Goal: Feedback & Contribution: Leave review/rating

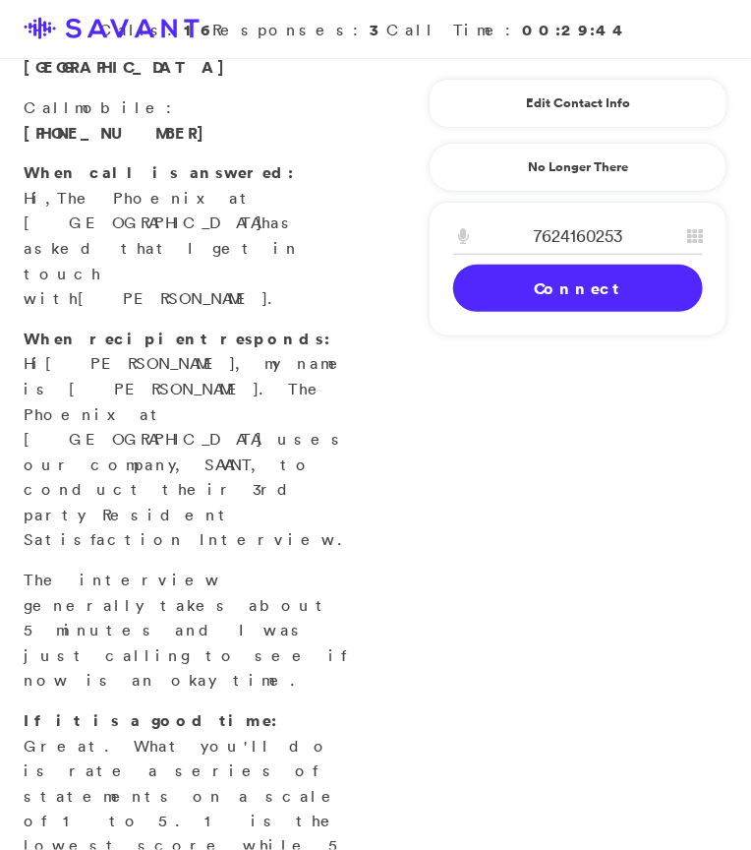
scroll to position [214, 0]
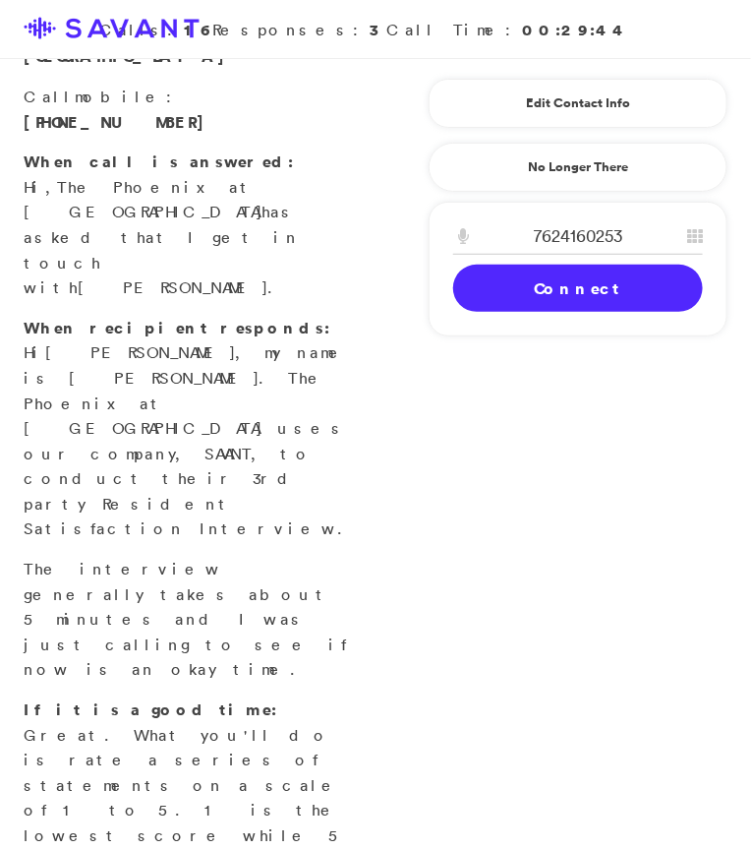
click at [599, 292] on link "Connect" at bounding box center [578, 288] width 250 height 47
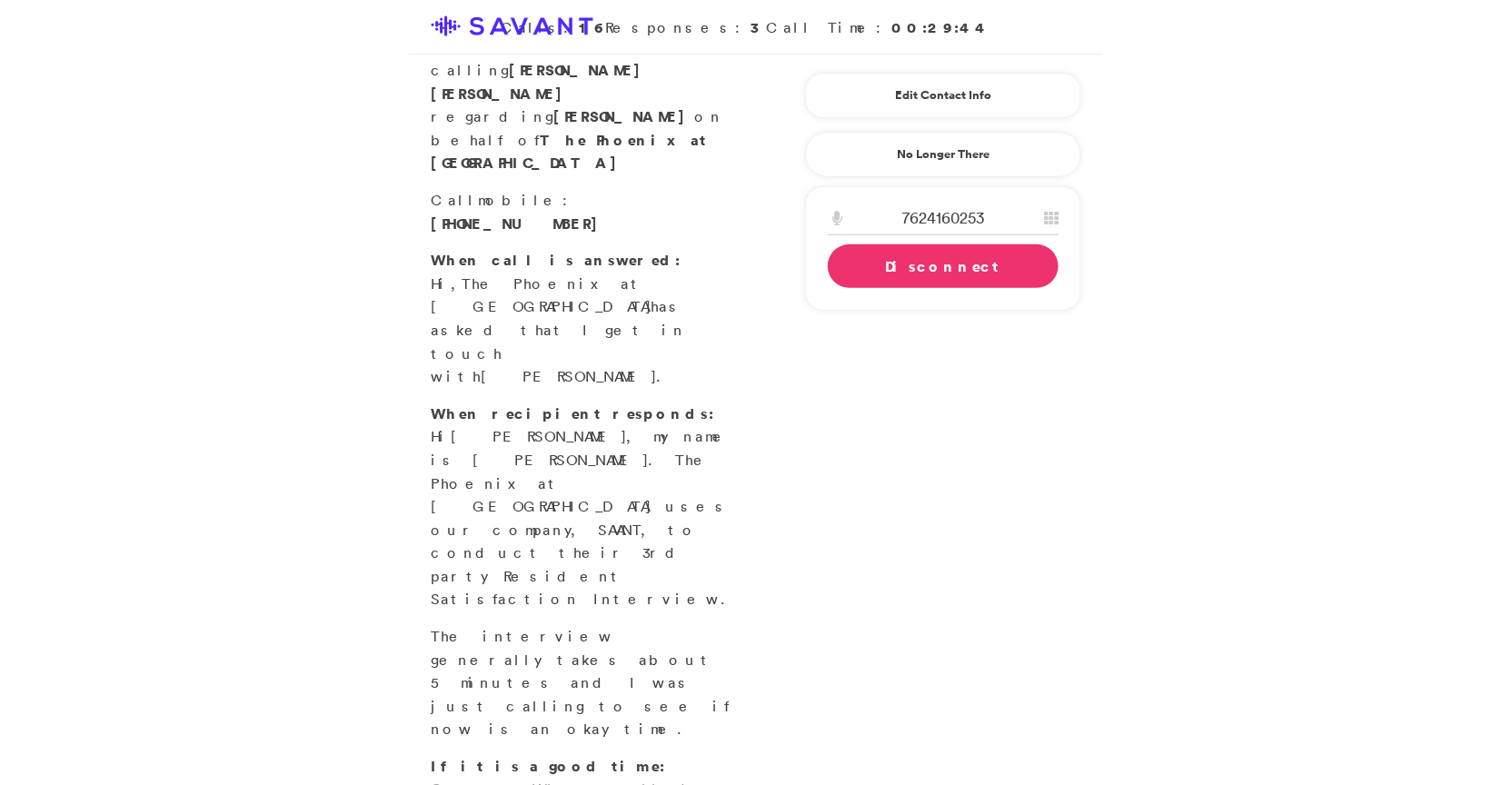
scroll to position [0, 0]
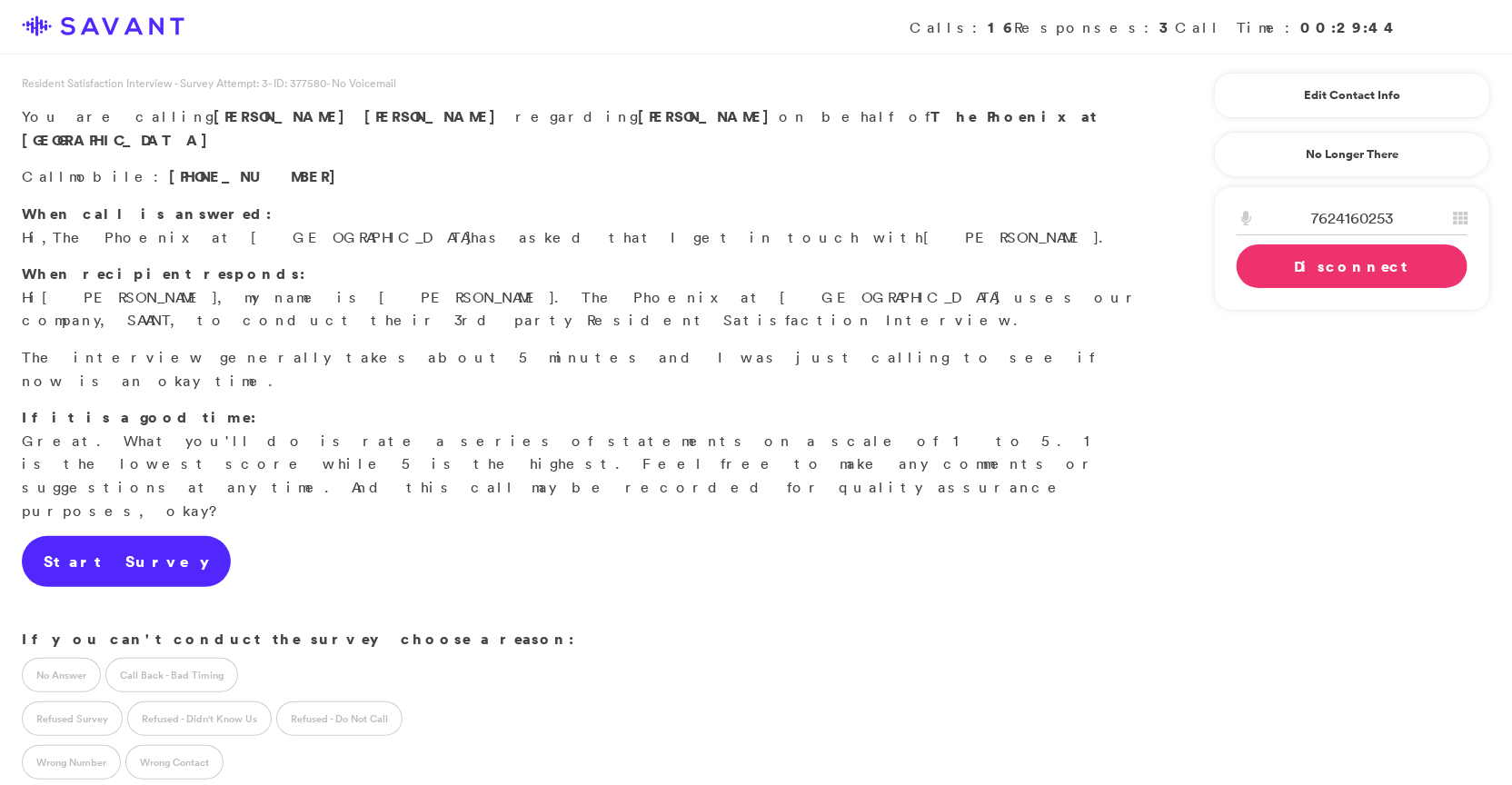
click at [117, 536] on link "Start Survey" at bounding box center [127, 561] width 209 height 51
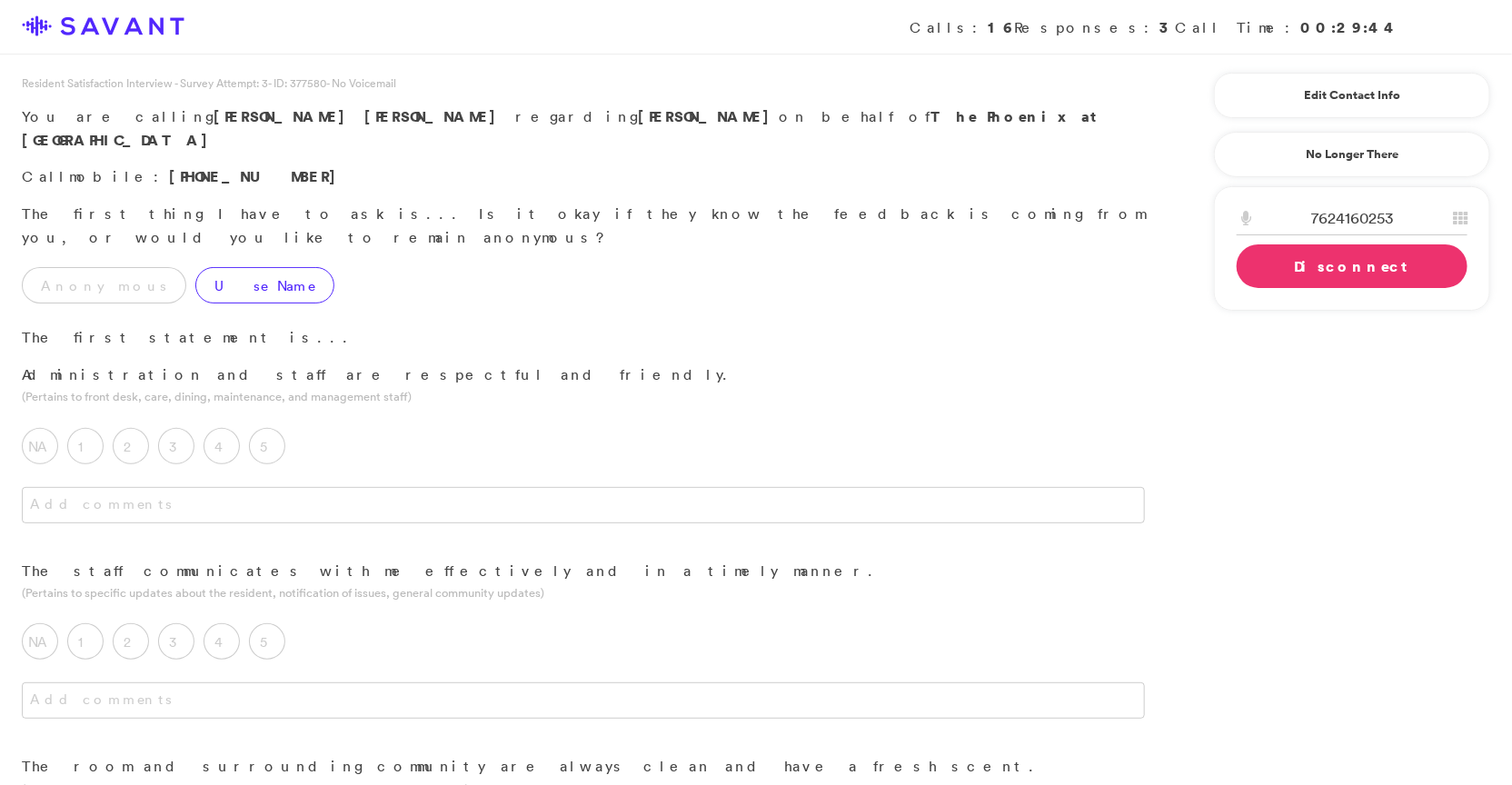
click at [195, 267] on label "Use Name" at bounding box center [264, 284] width 139 height 36
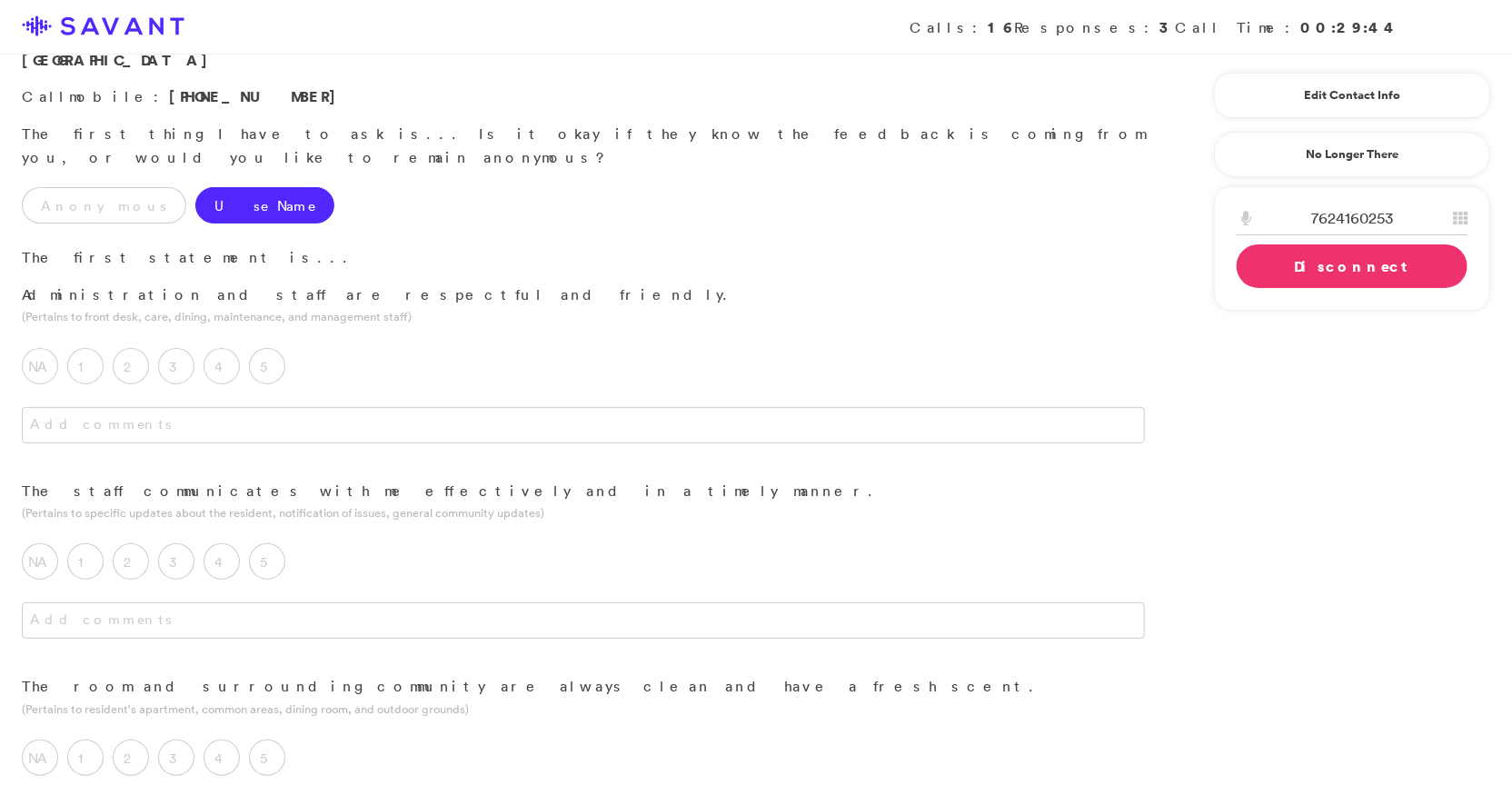
scroll to position [129, 0]
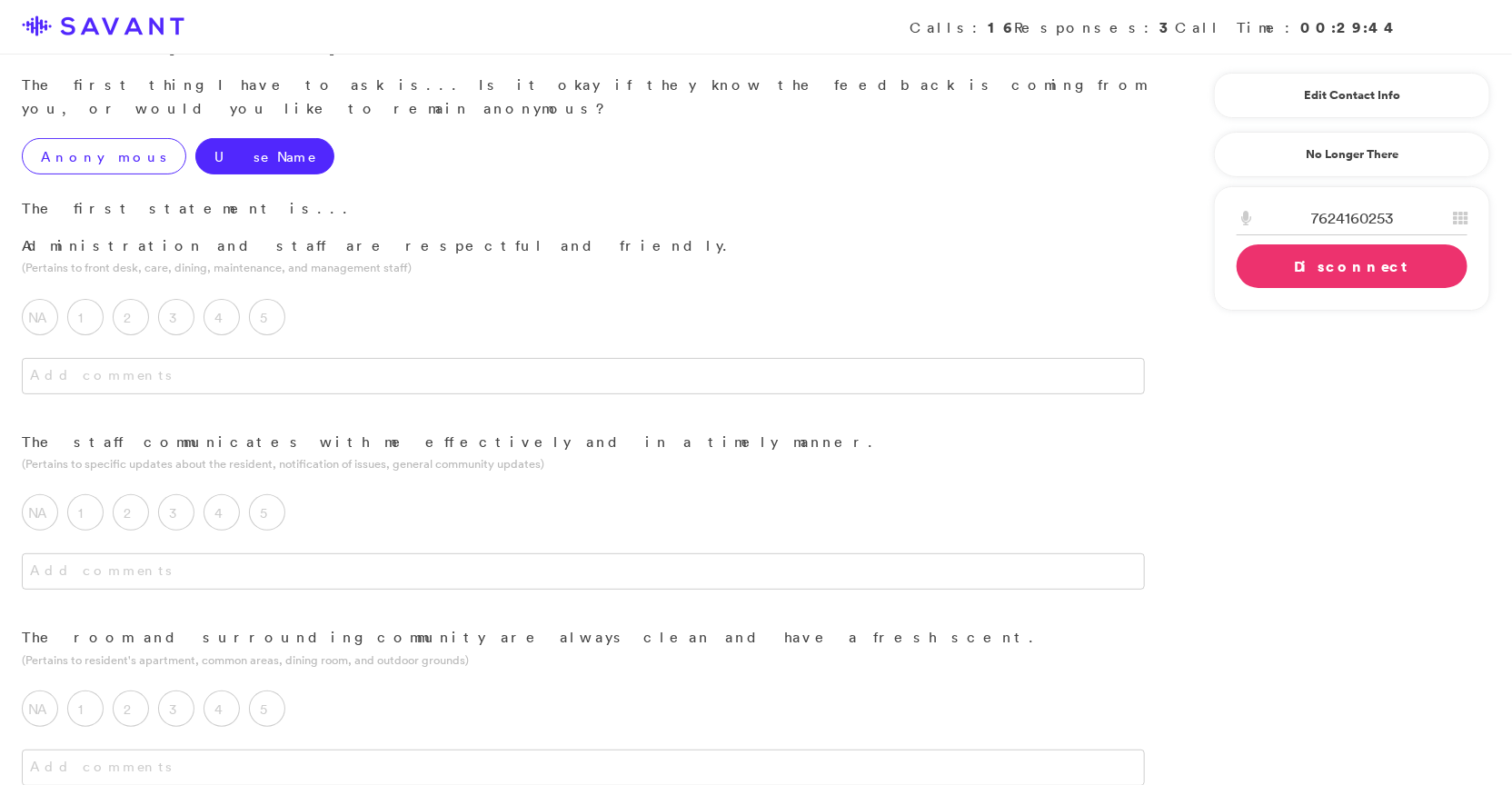
click at [98, 138] on label "Anonymous" at bounding box center [104, 155] width 164 height 36
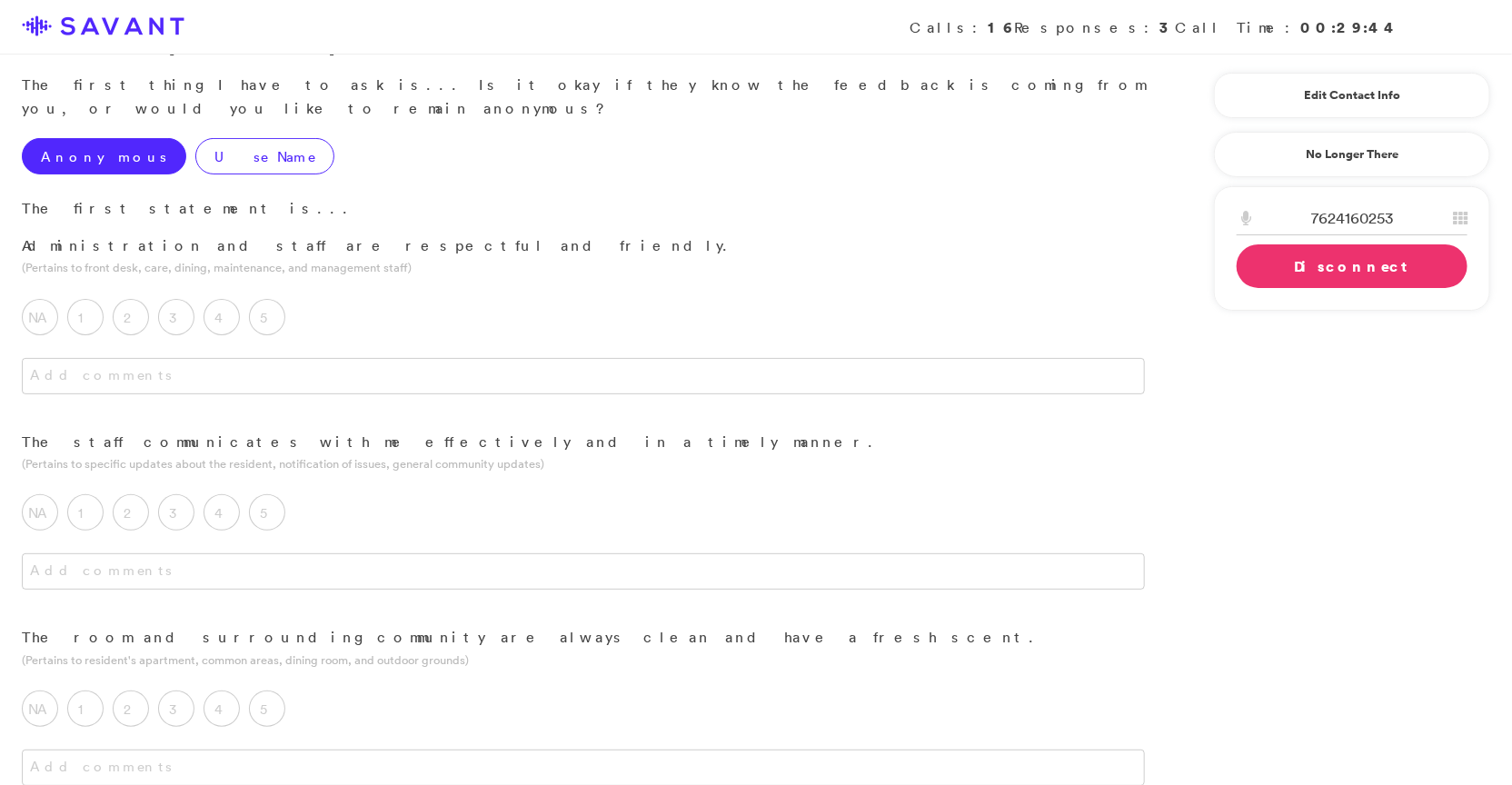
click at [204, 138] on label "Use Name" at bounding box center [264, 155] width 139 height 36
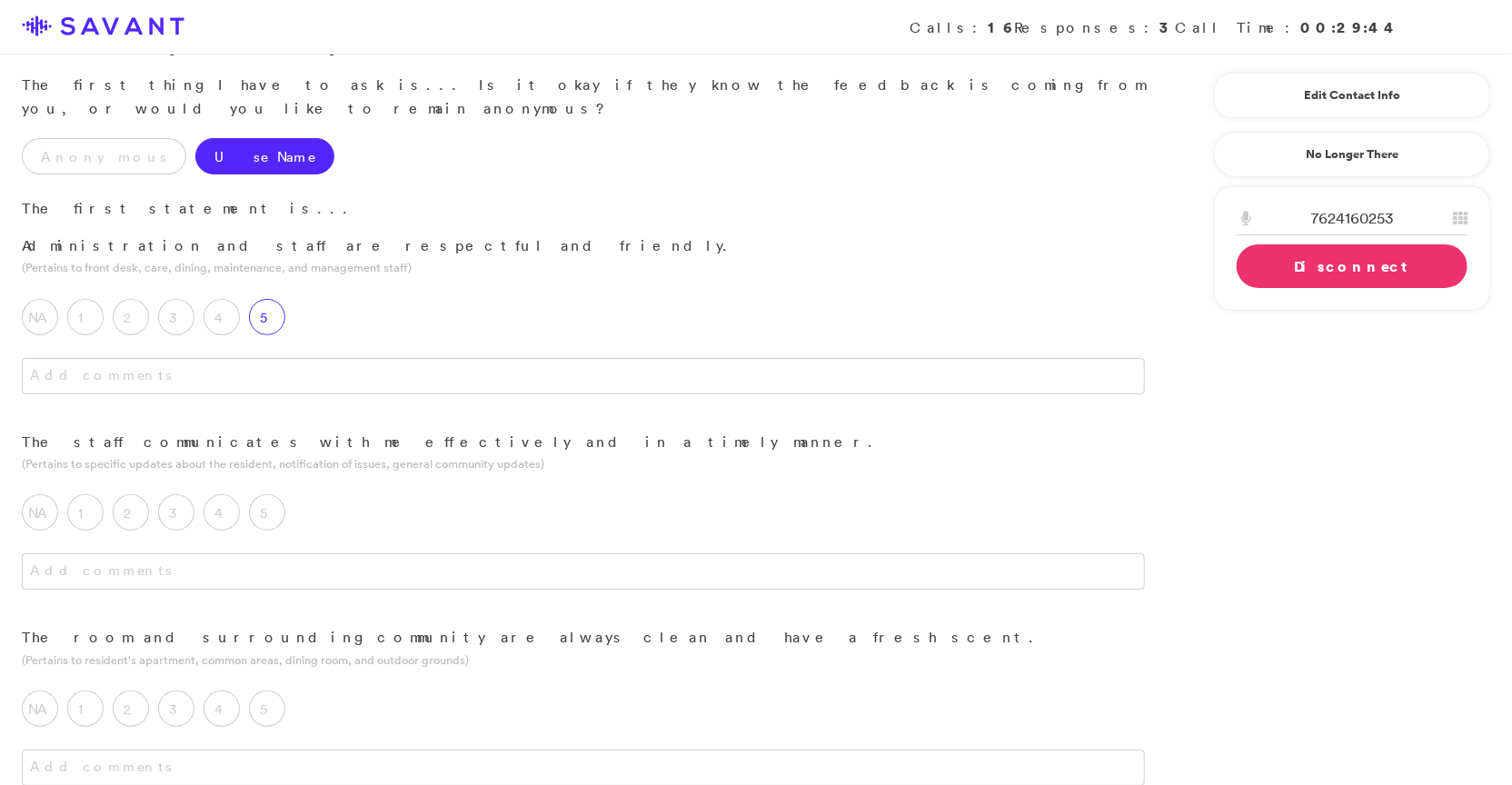
click at [275, 299] on label "5" at bounding box center [266, 317] width 36 height 36
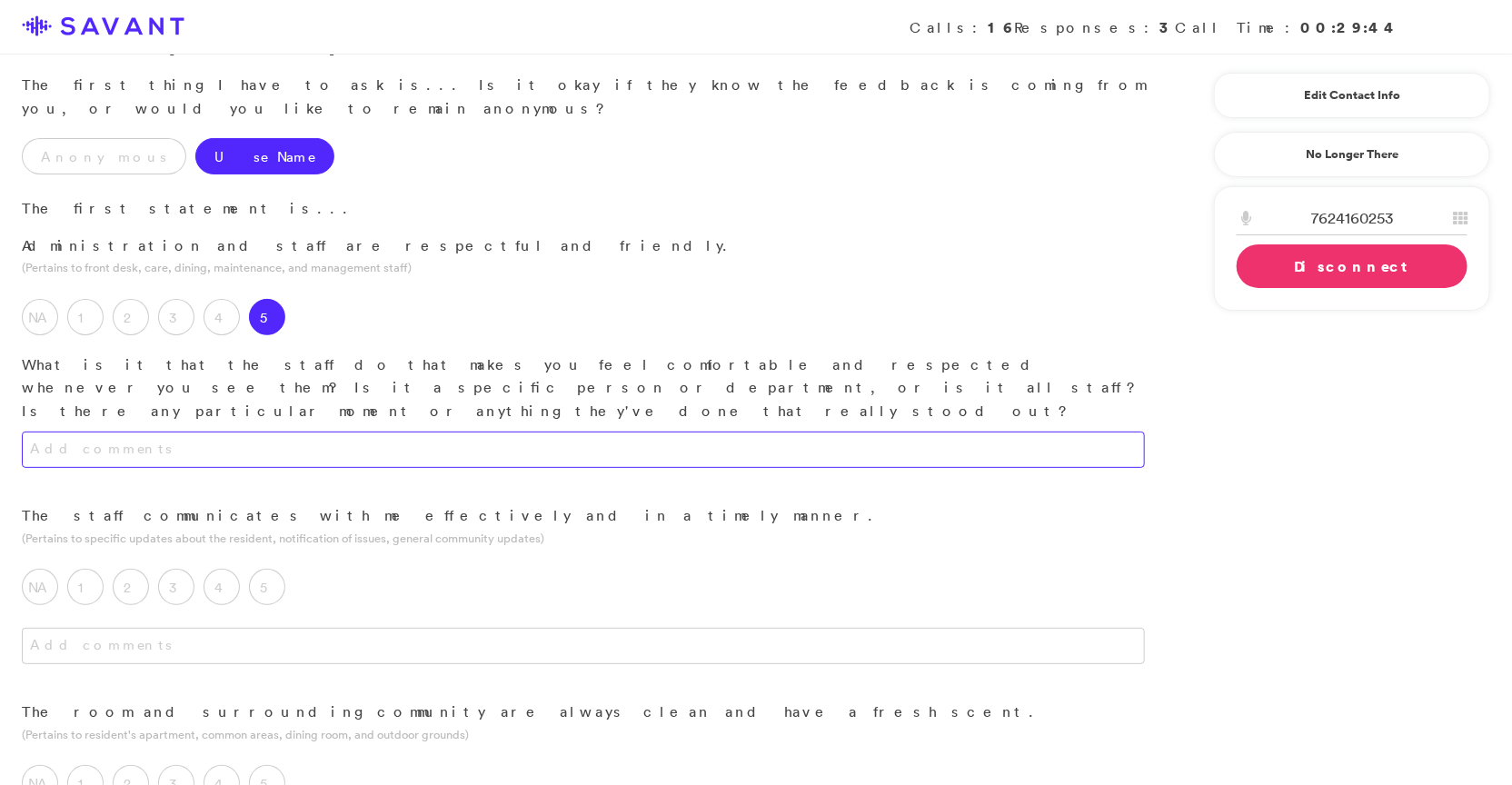
click at [350, 431] on textarea at bounding box center [584, 449] width 1123 height 36
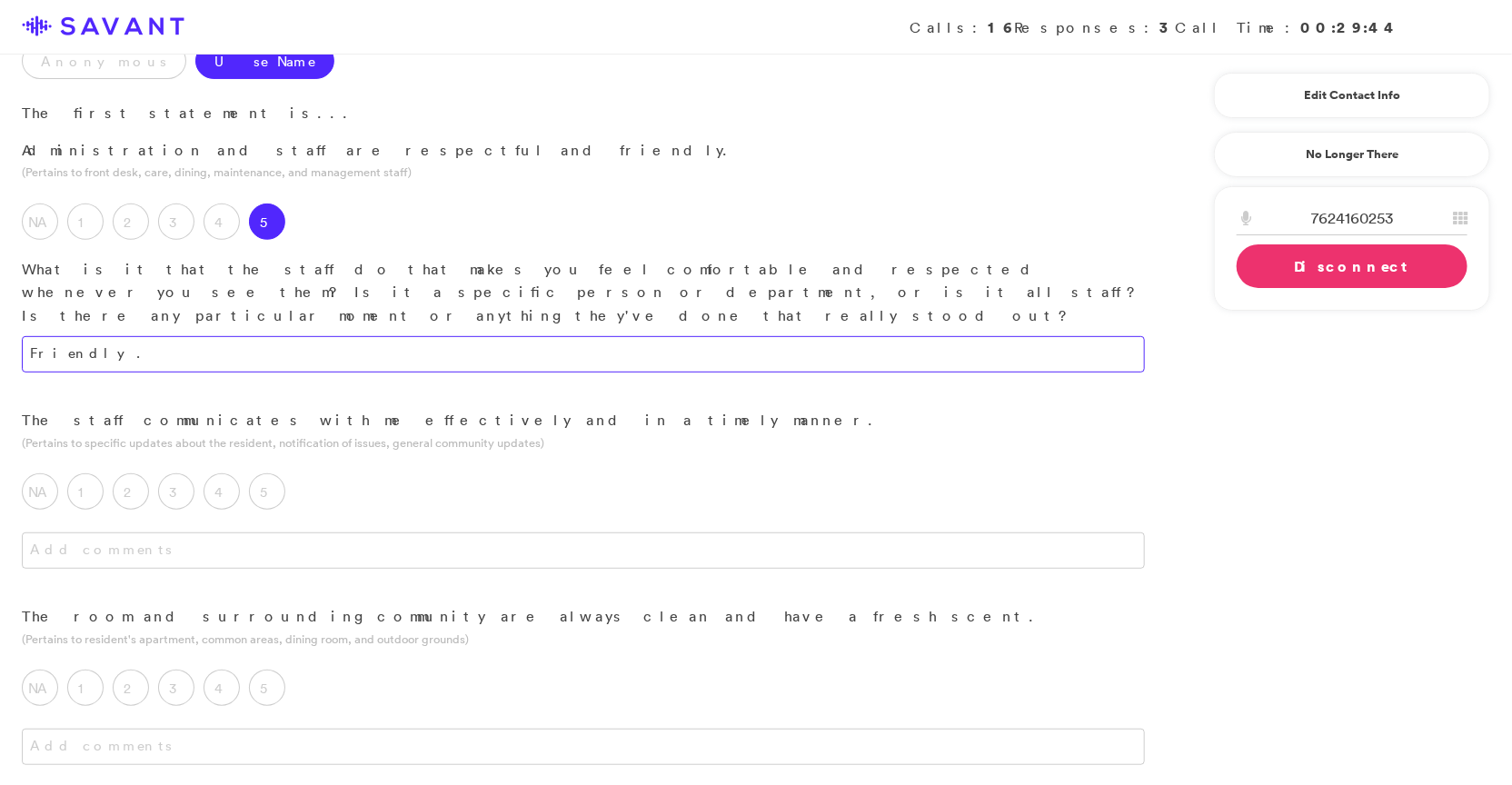
scroll to position [238, 0]
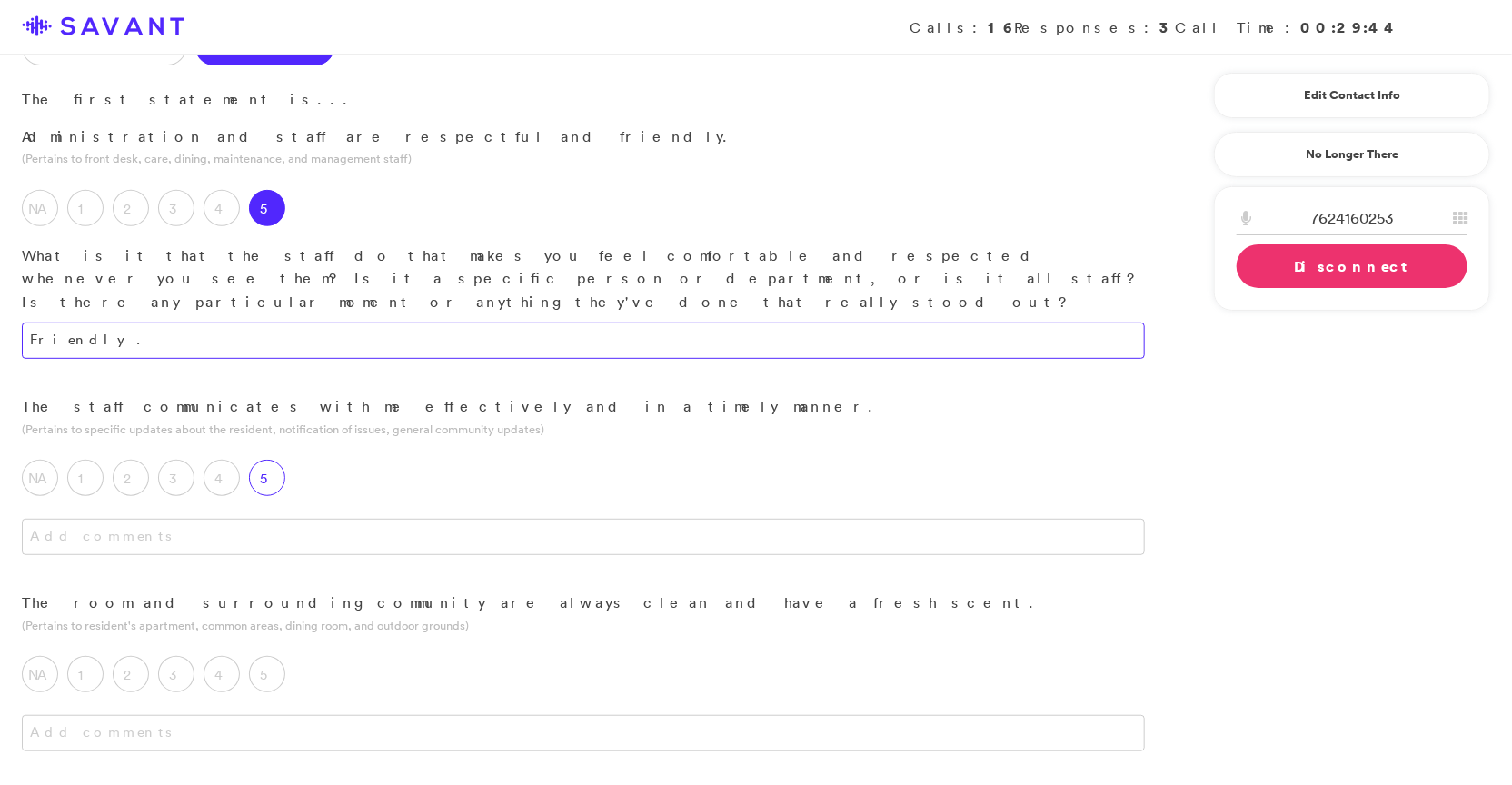
type textarea "Friendly."
click at [255, 460] on label "5" at bounding box center [266, 477] width 36 height 36
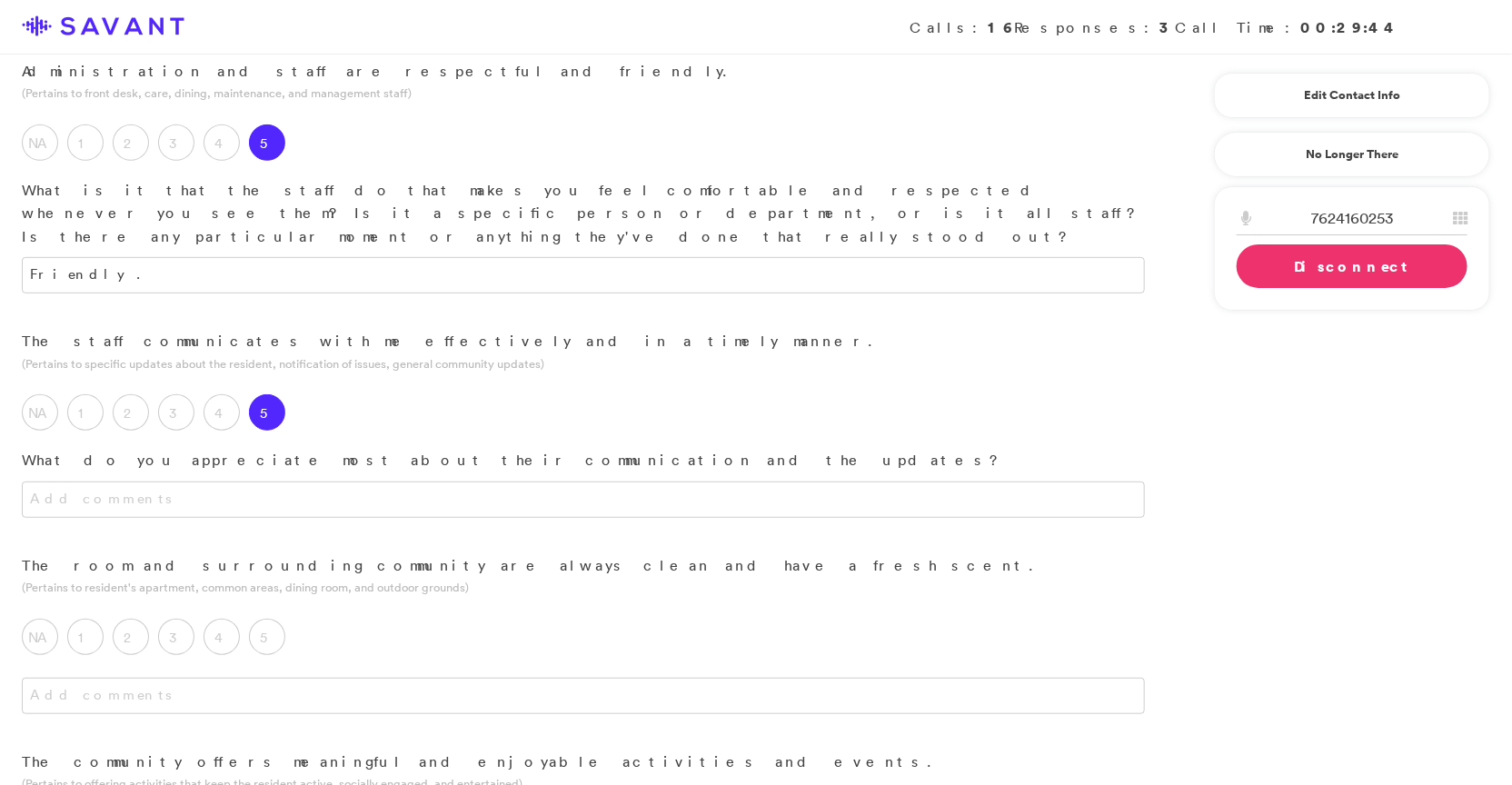
scroll to position [311, 0]
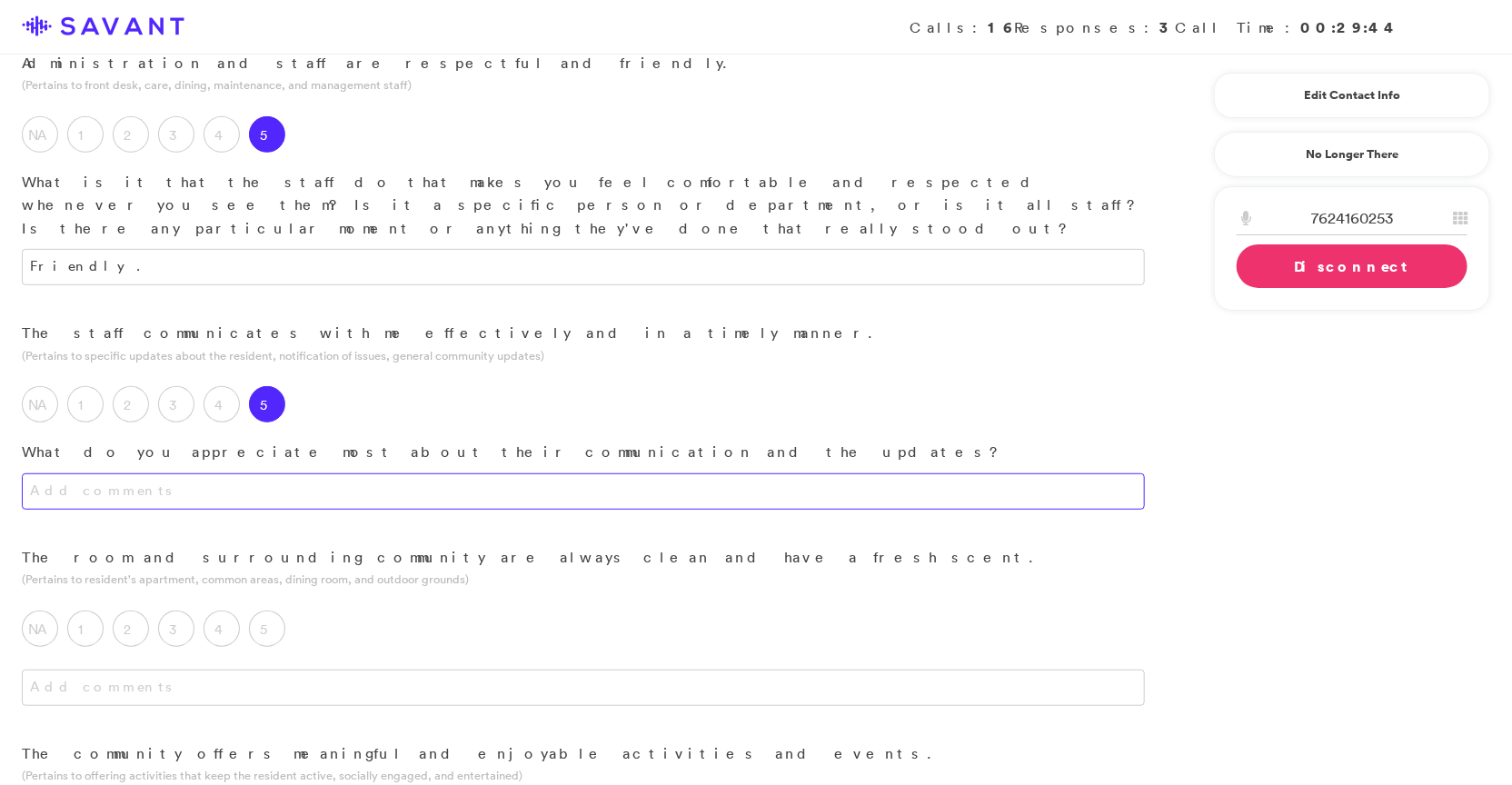
click at [333, 473] on textarea at bounding box center [584, 490] width 1123 height 36
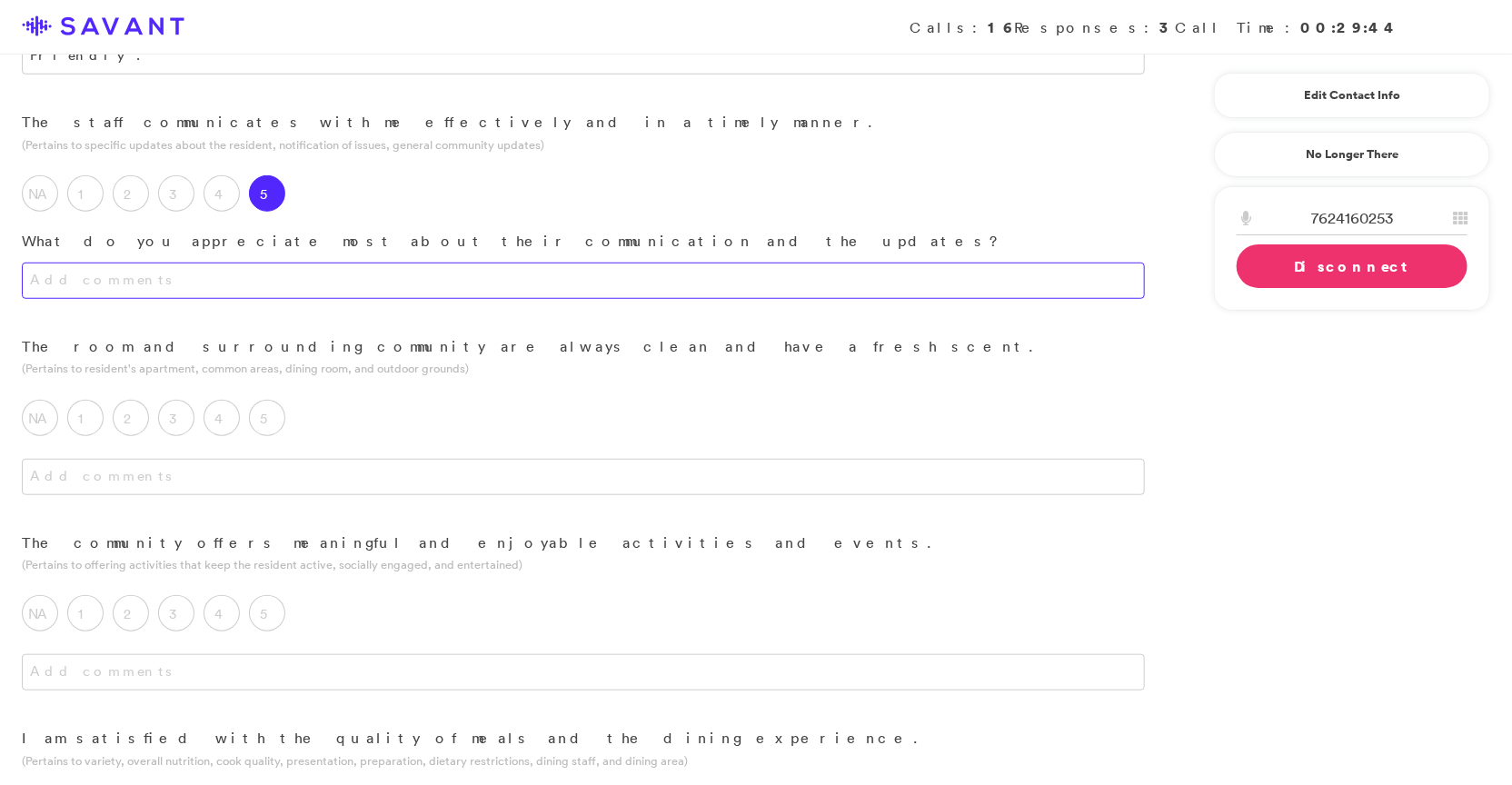
scroll to position [525, 0]
type textarea "They are timely with their responses."
click at [269, 398] on label "5" at bounding box center [266, 416] width 36 height 36
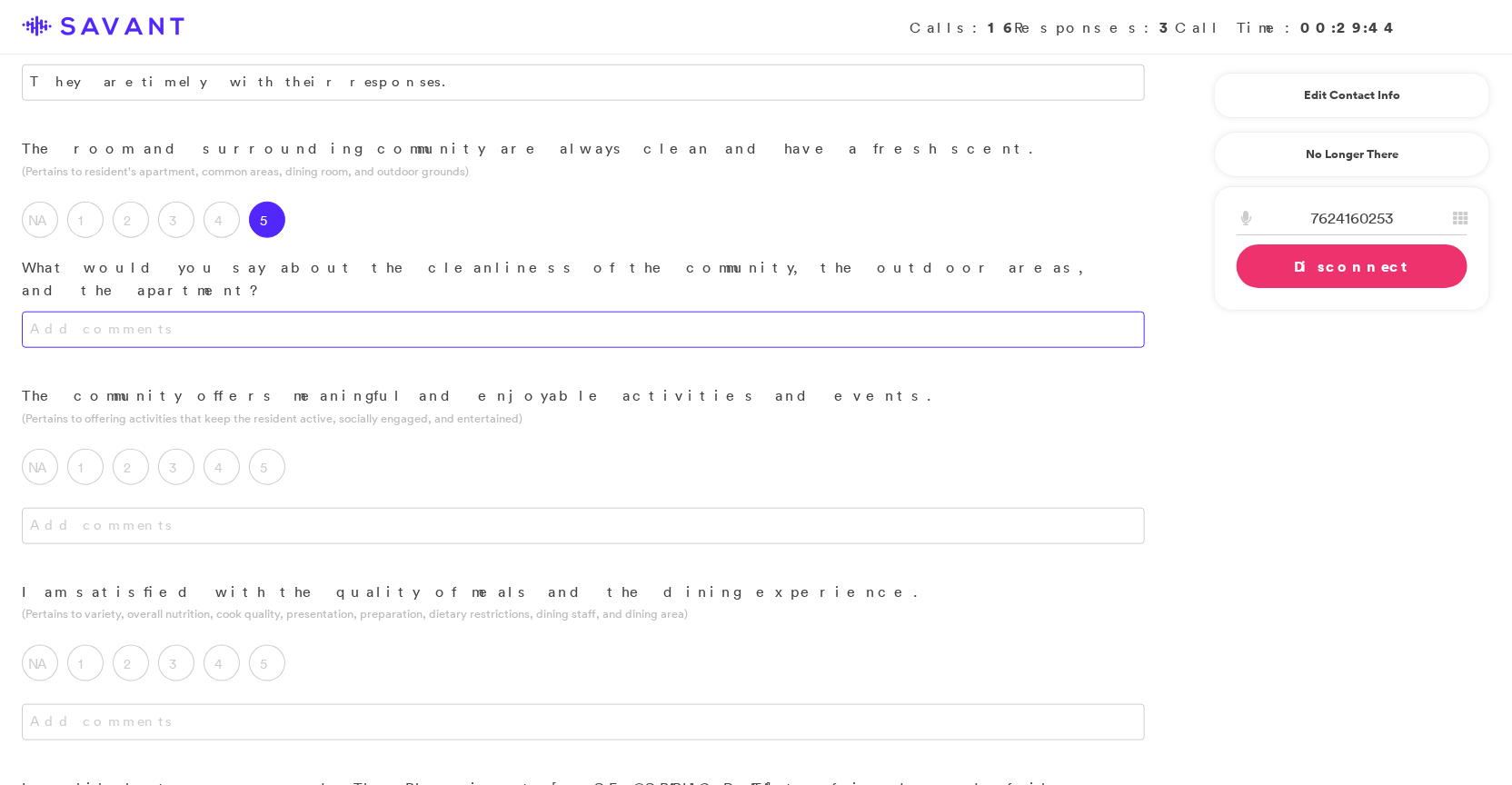
scroll to position [721, 0]
click at [441, 310] on textarea at bounding box center [584, 328] width 1123 height 36
click at [213, 200] on label "4" at bounding box center [221, 218] width 36 height 36
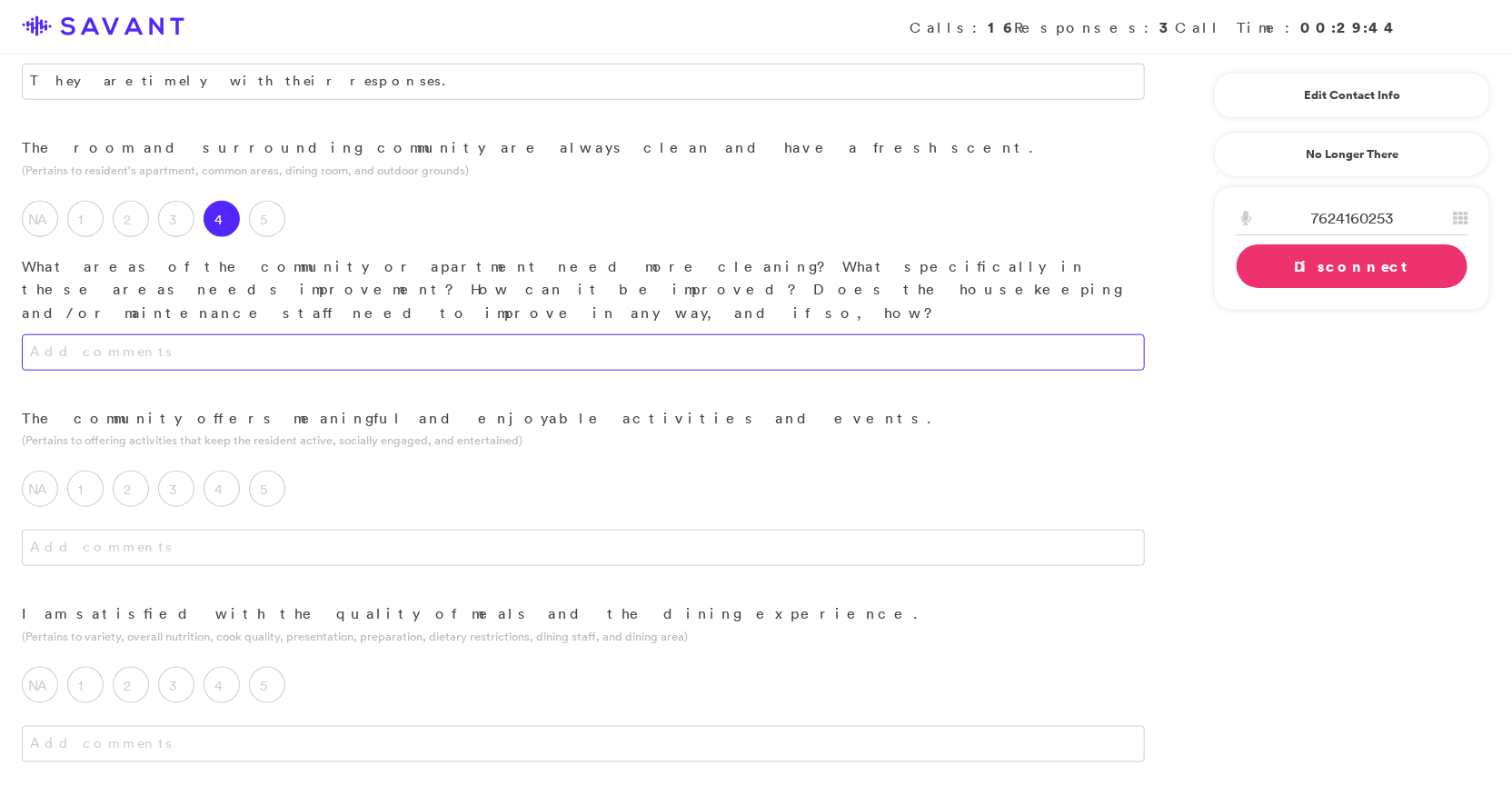
click at [228, 334] on textarea at bounding box center [584, 352] width 1123 height 36
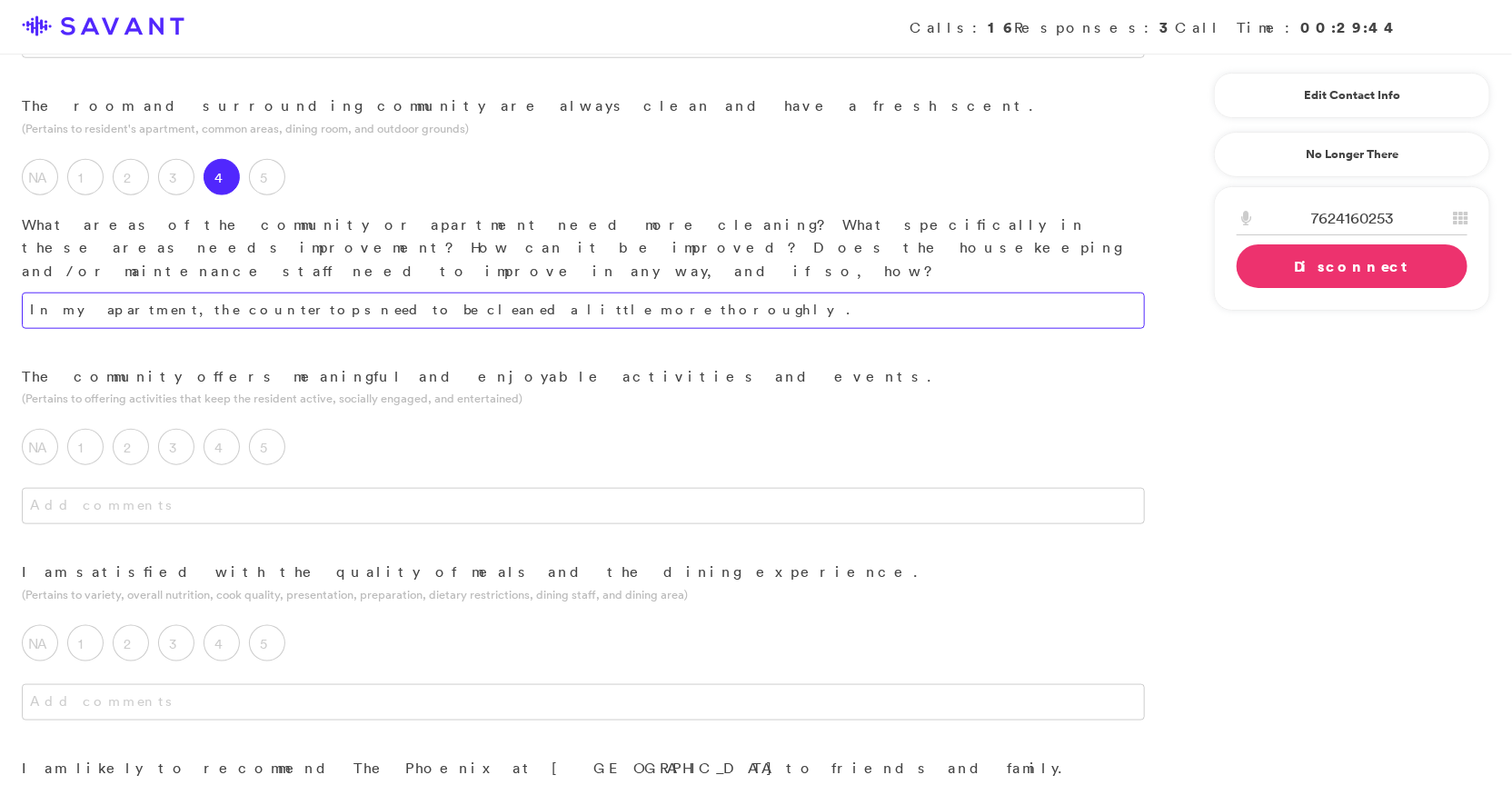
scroll to position [769, 0]
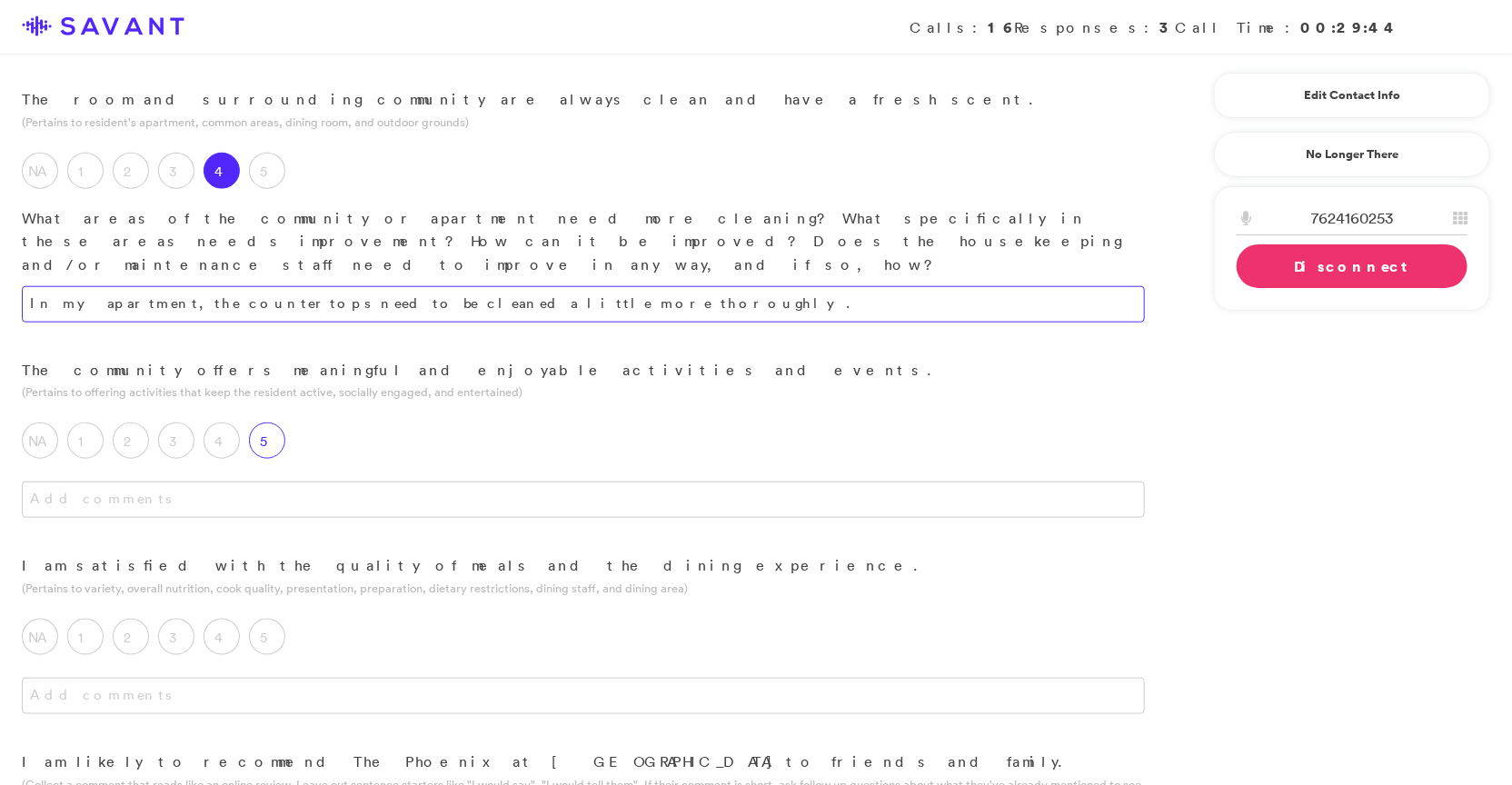
type textarea "In my apartment, the countertops need to be cleaned a little more thoroughly."
click at [261, 422] on label "5" at bounding box center [266, 440] width 36 height 36
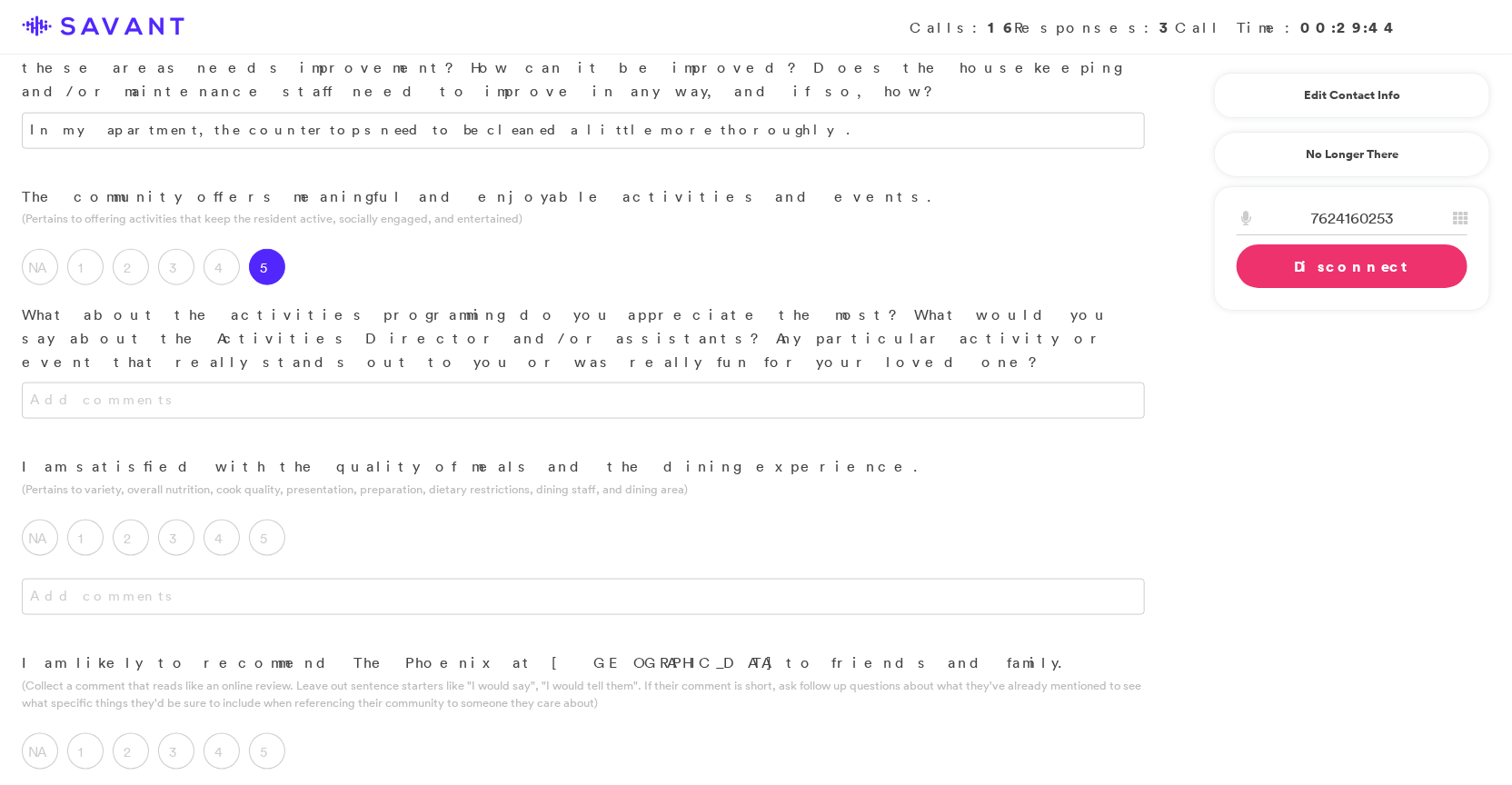
scroll to position [973, 0]
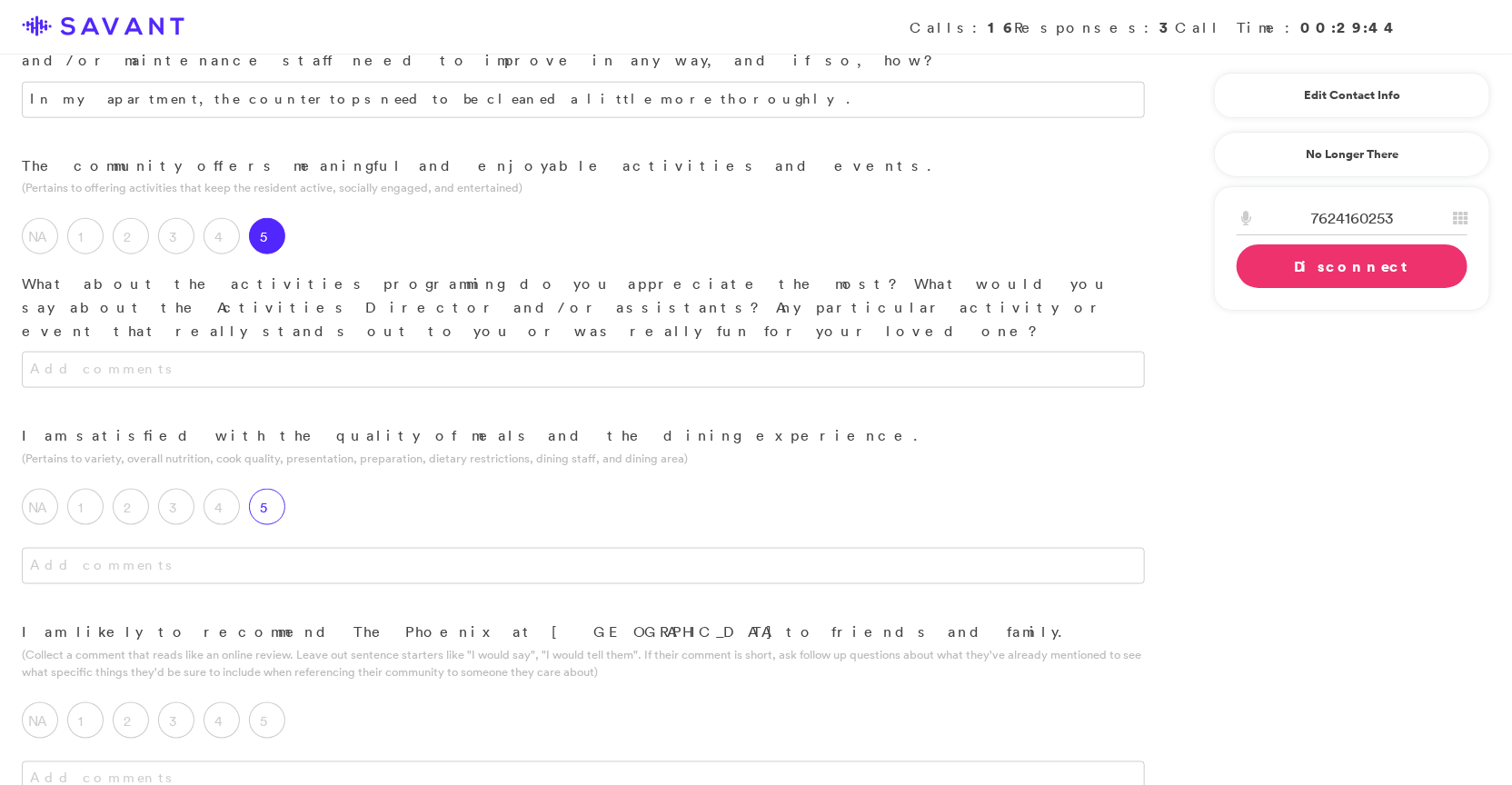
click at [269, 489] on label "5" at bounding box center [266, 506] width 36 height 36
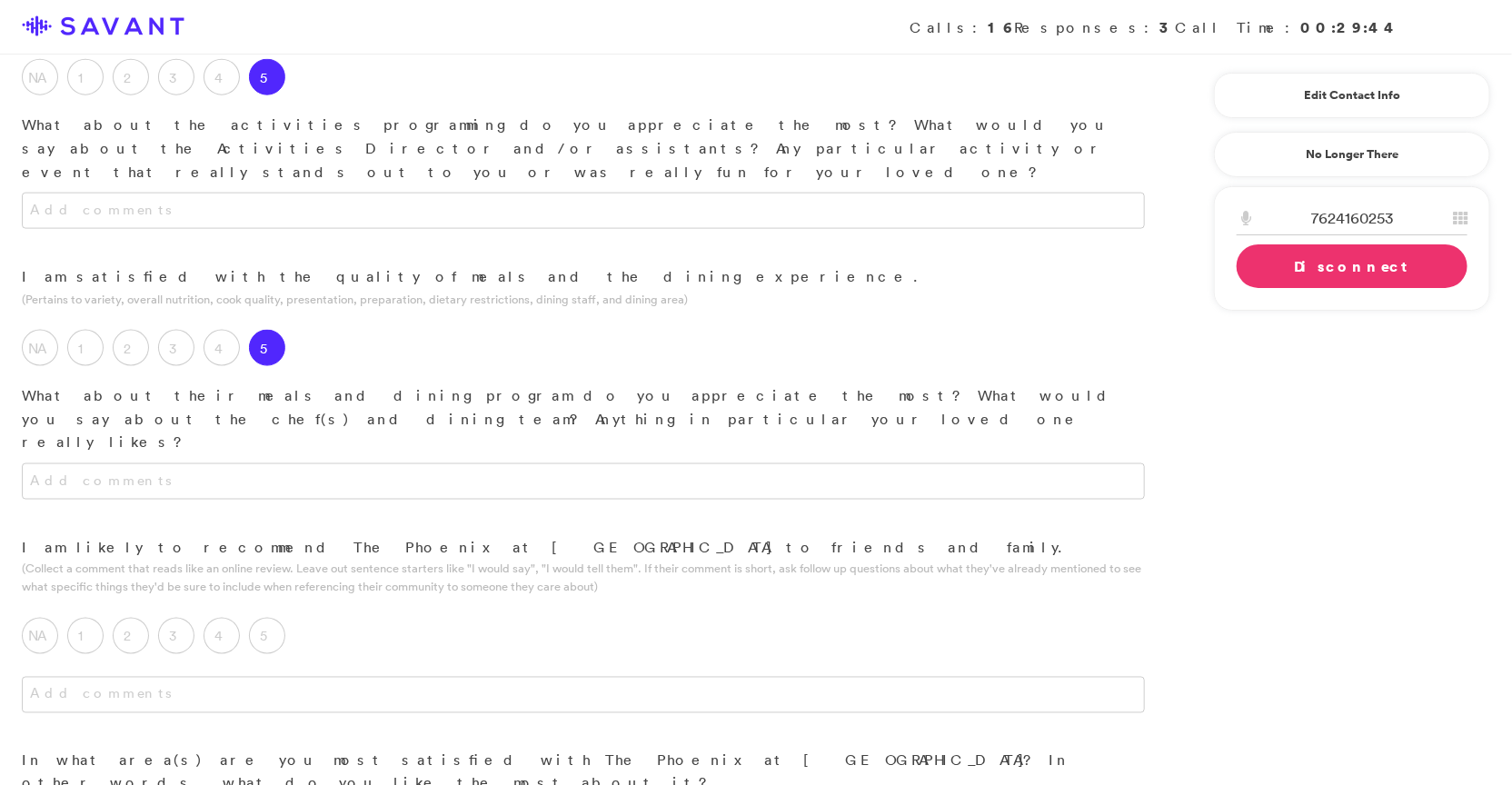
scroll to position [1135, 0]
click at [330, 461] on textarea at bounding box center [584, 478] width 1123 height 36
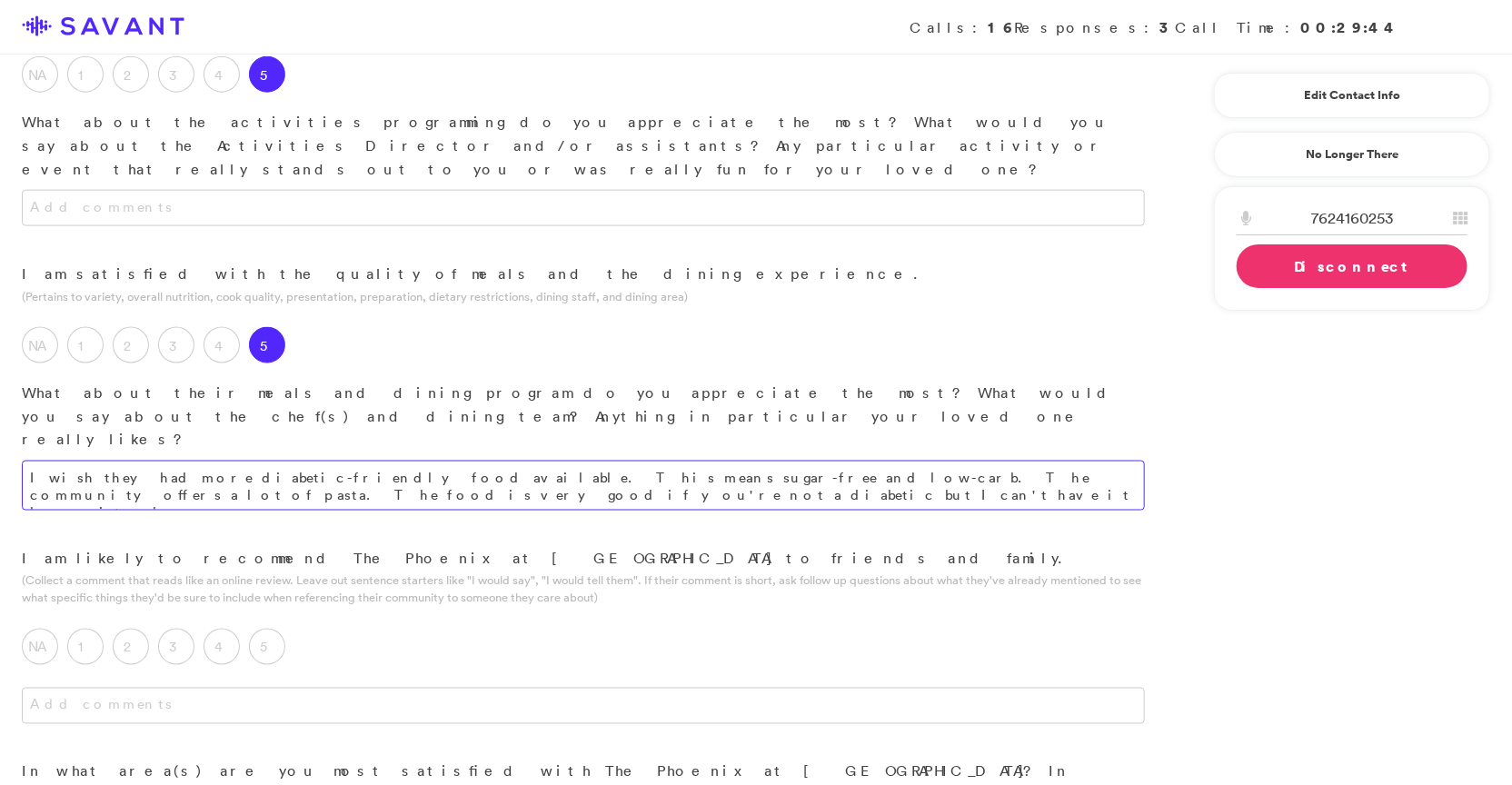
click at [459, 461] on textarea "I wish they had more diabetic-friendly food available. This means sugar-free an…" at bounding box center [584, 486] width 1123 height 50
click at [693, 461] on textarea "I wish they had more diabetic-friendly food available. This means sugar-free an…" at bounding box center [584, 486] width 1123 height 50
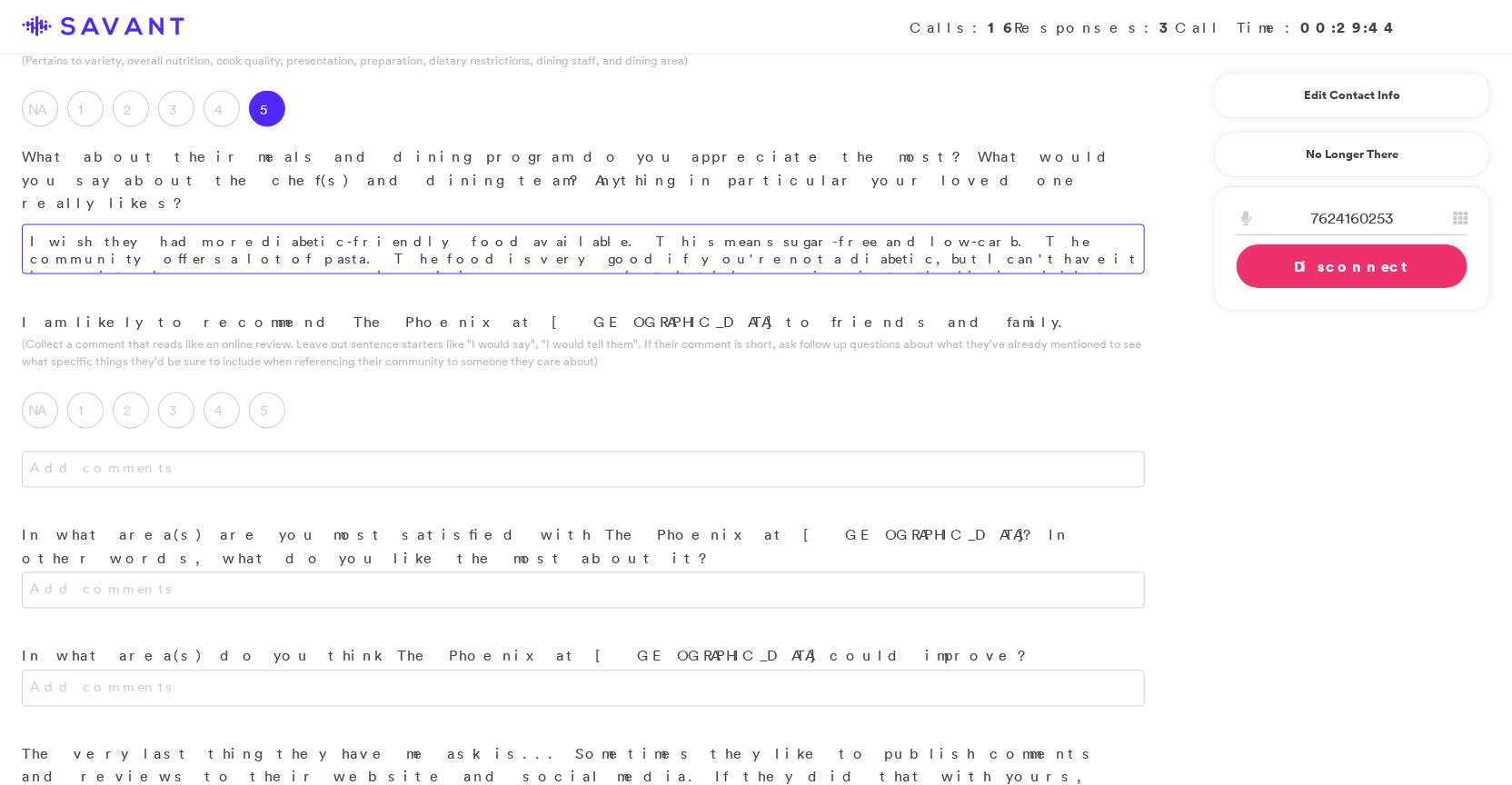
scroll to position [1403, 0]
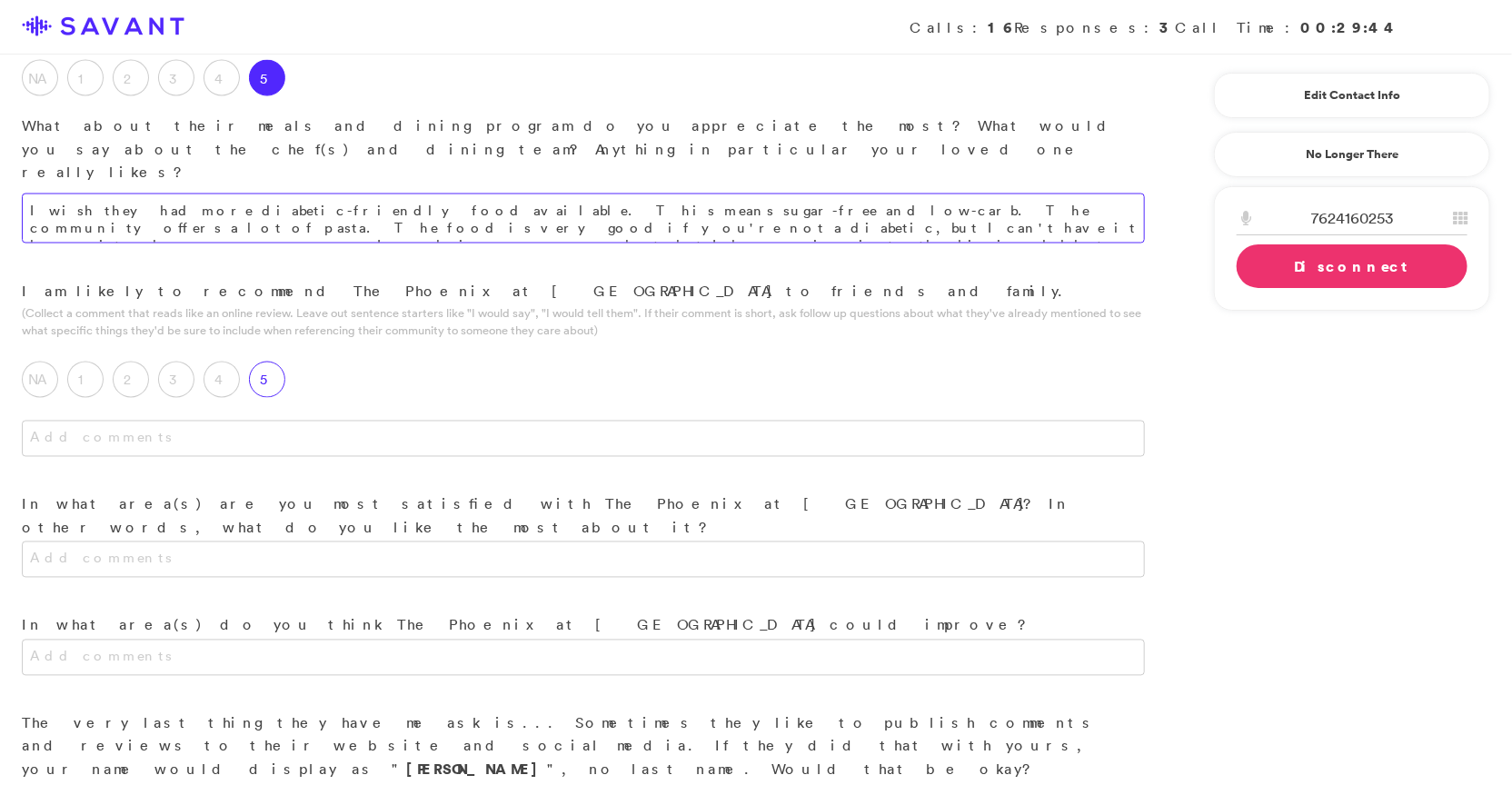
type textarea "I wish they had more diabetic-friendly food available. This means sugar-free an…"
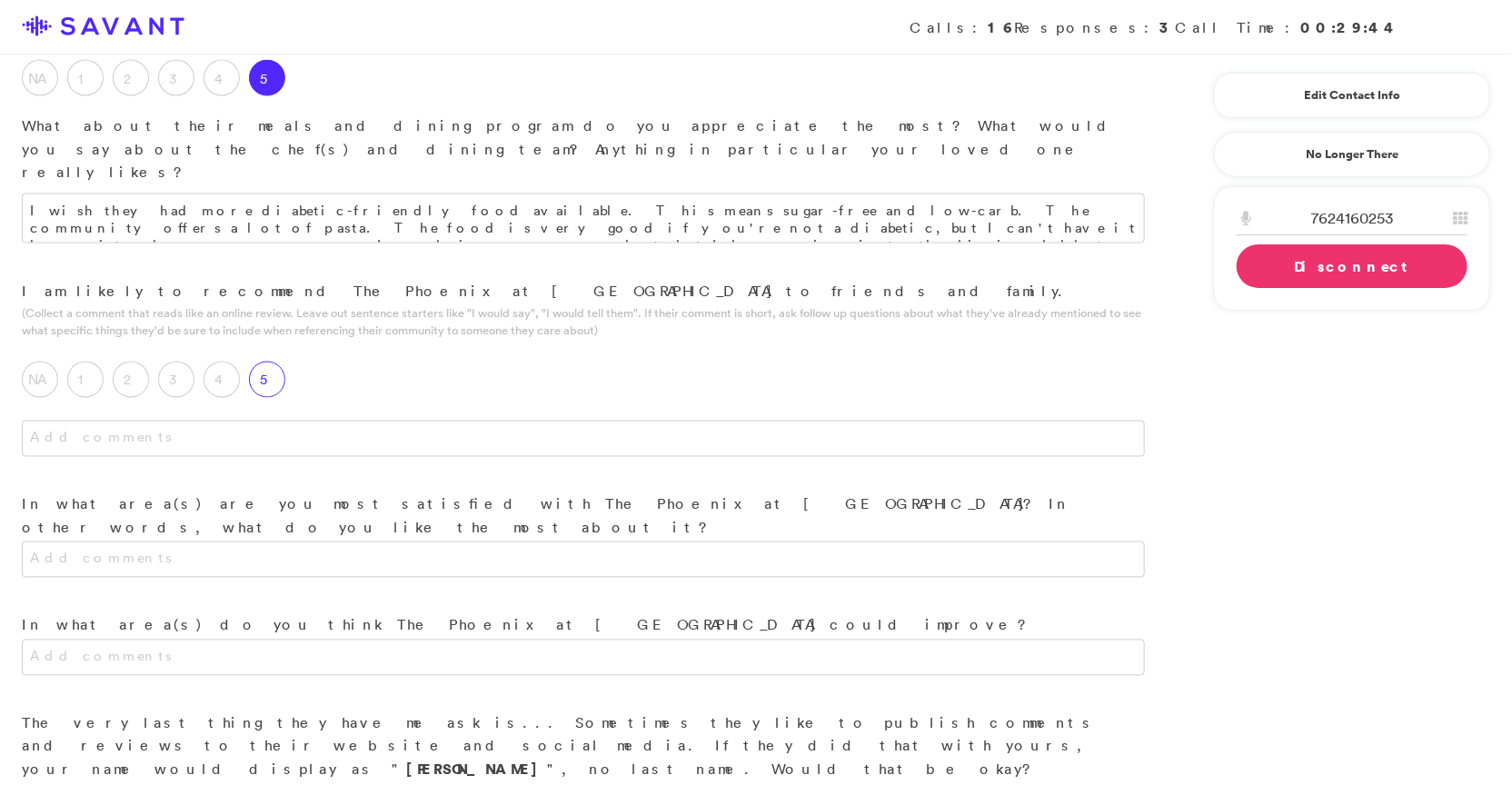
click at [274, 361] on div "5" at bounding box center [271, 383] width 45 height 45
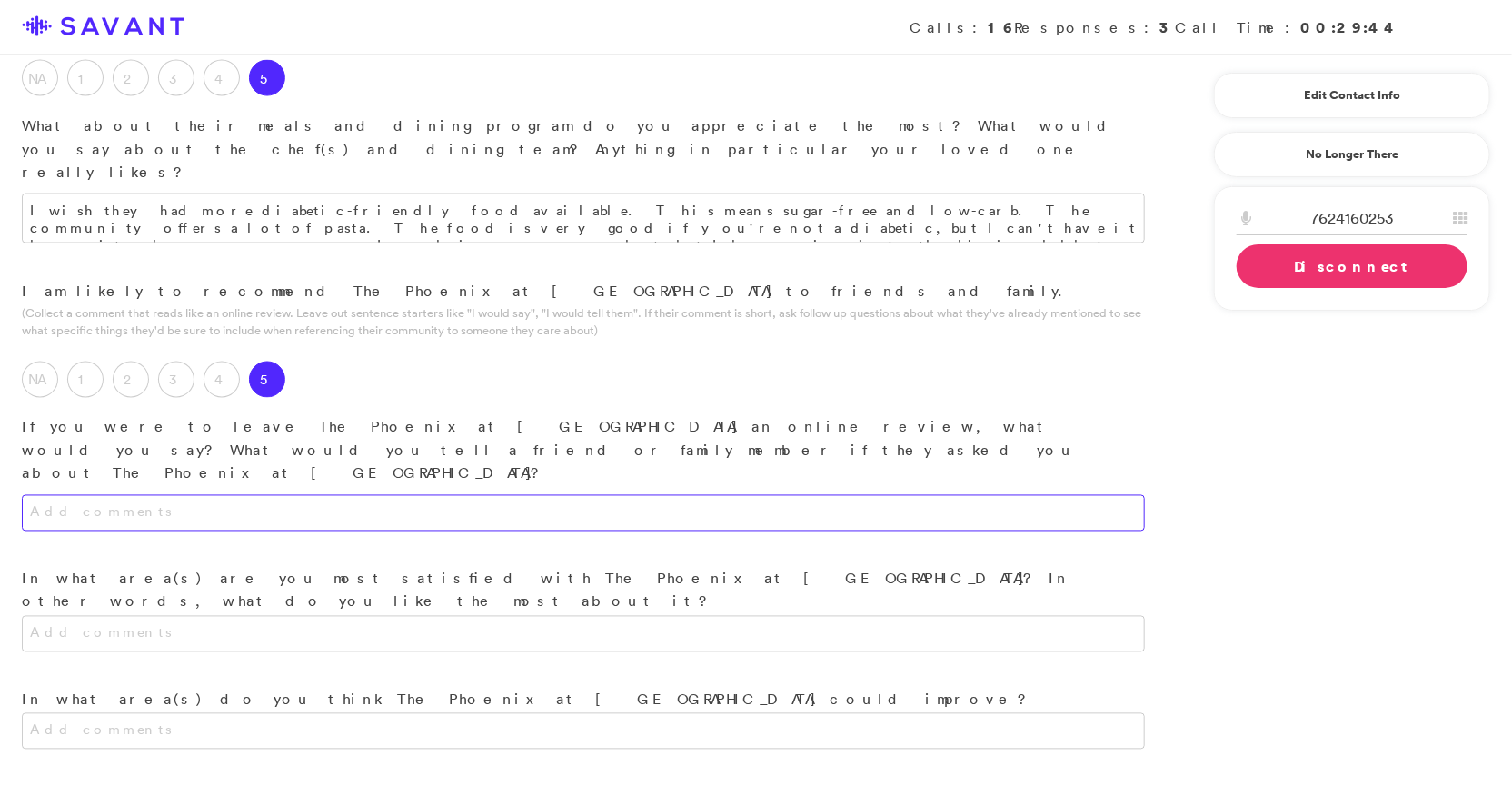
click at [444, 495] on textarea at bounding box center [584, 513] width 1123 height 36
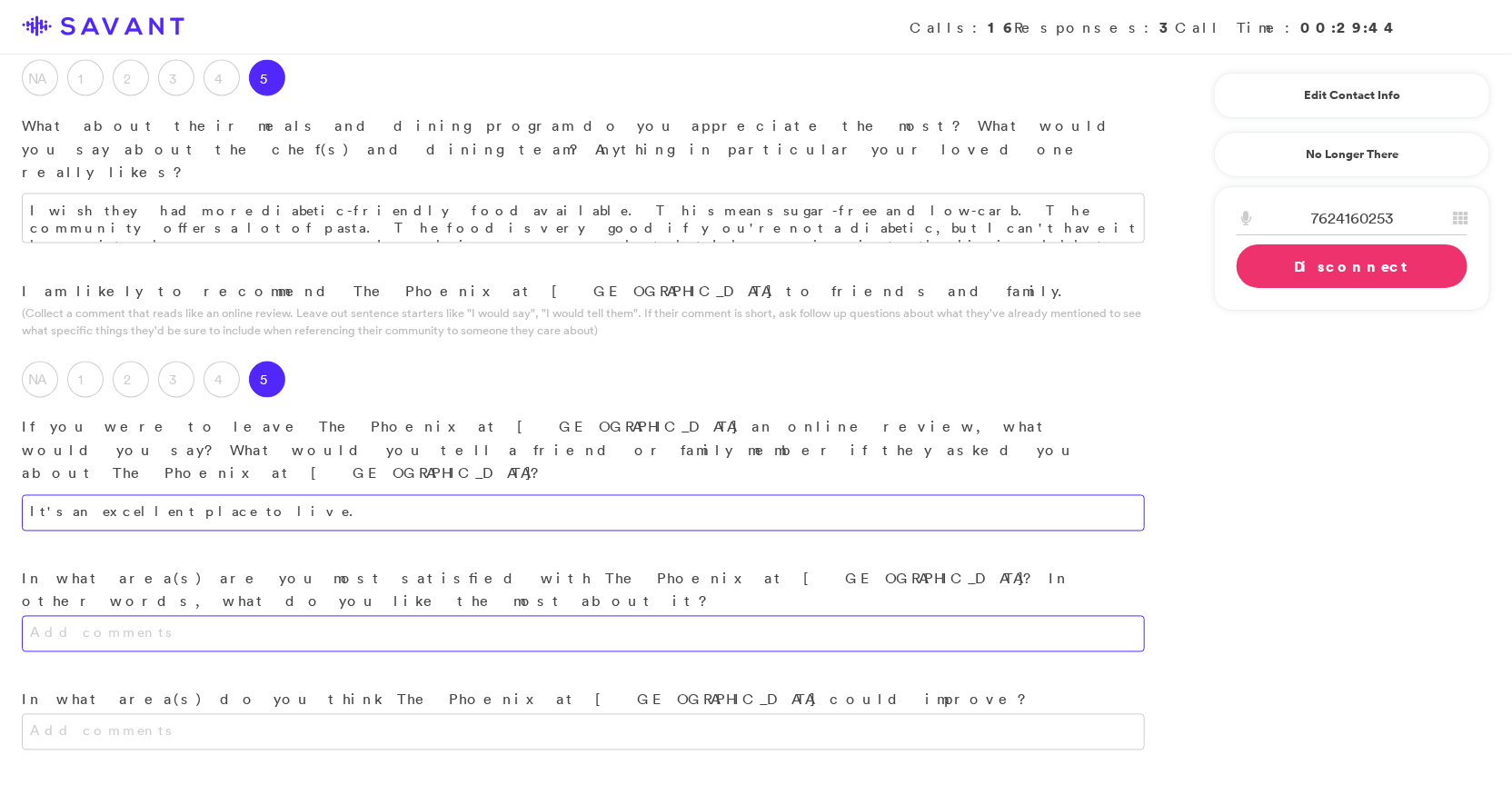
type textarea "It's an excellent place to live."
click at [461, 616] on textarea at bounding box center [584, 634] width 1123 height 36
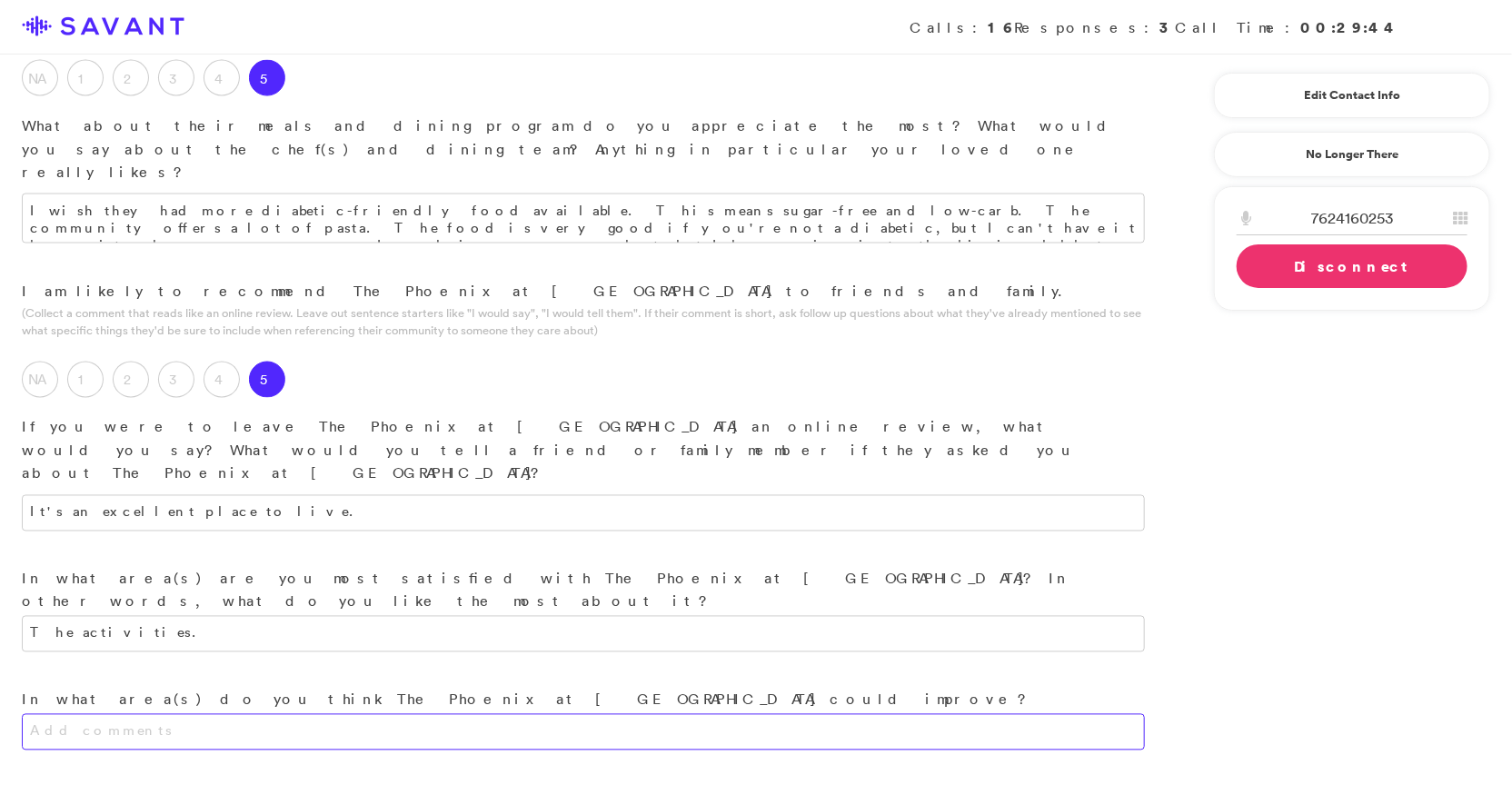
click at [442, 714] on textarea at bounding box center [584, 731] width 1123 height 36
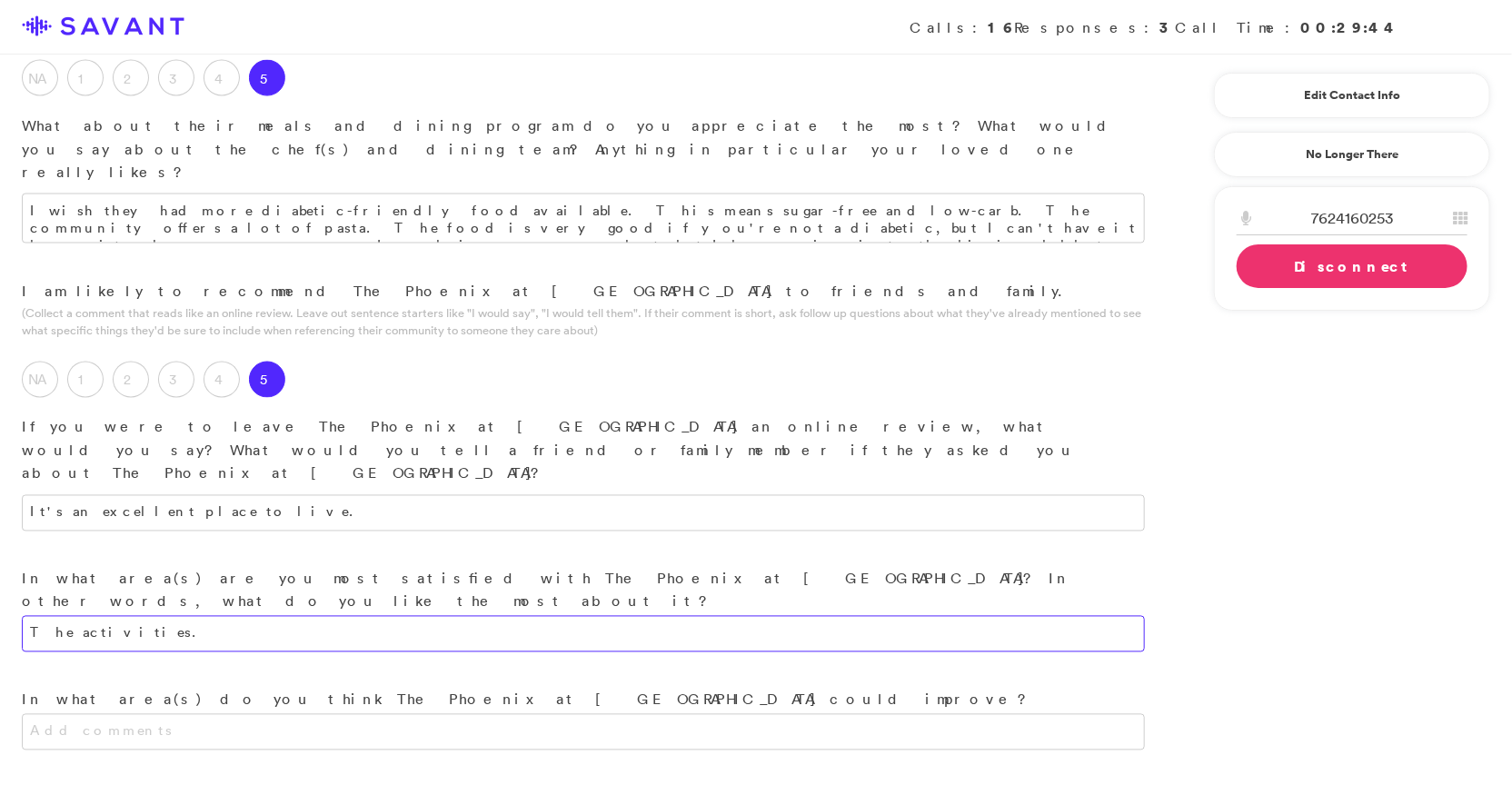
click at [465, 616] on textarea "The activities." at bounding box center [584, 634] width 1123 height 36
type textarea "The activities. They do a lot for the seniors."
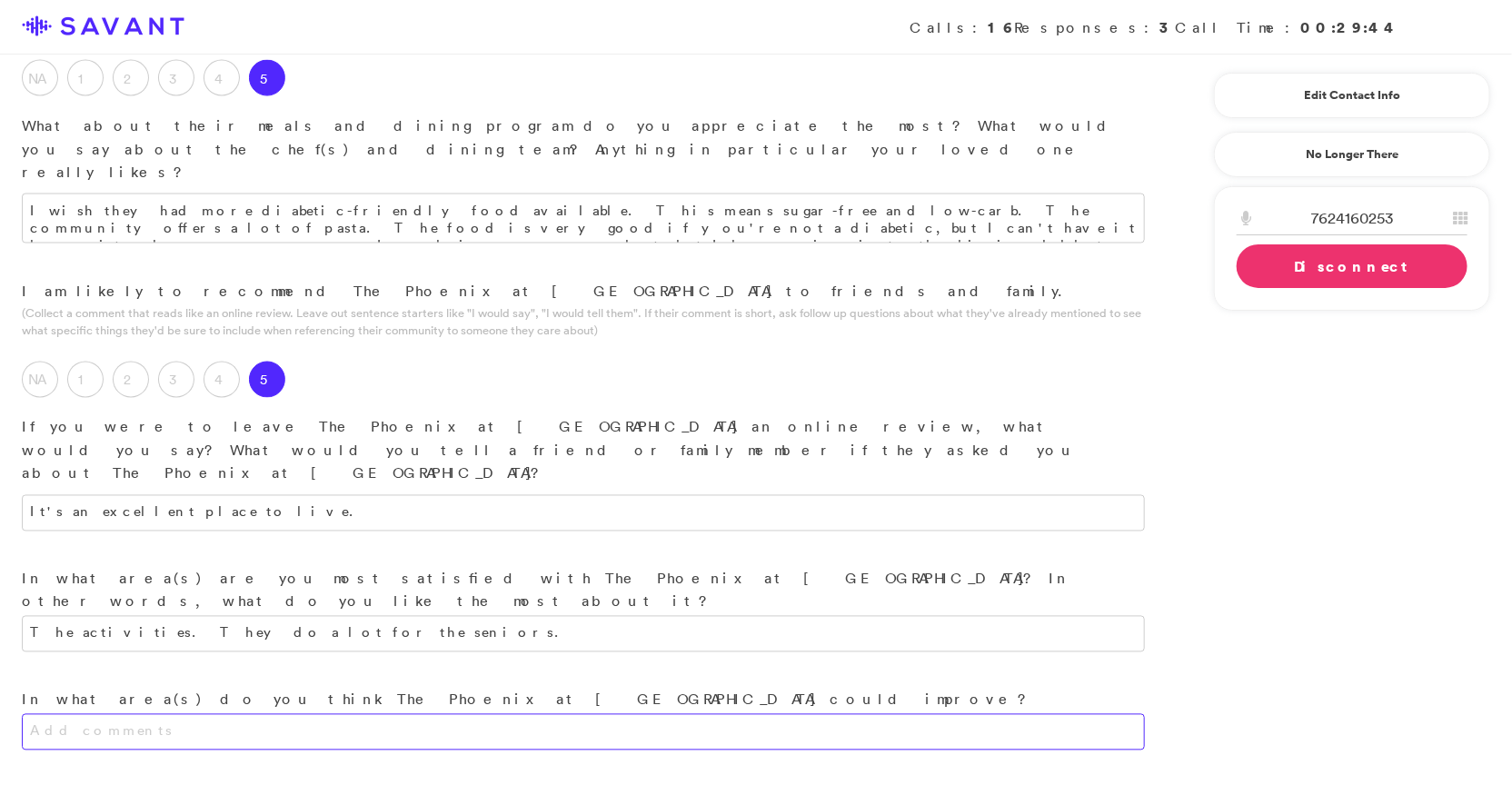
click at [483, 714] on textarea at bounding box center [584, 731] width 1123 height 36
type textarea "The menu could be improved to cater to diabetic clientele."
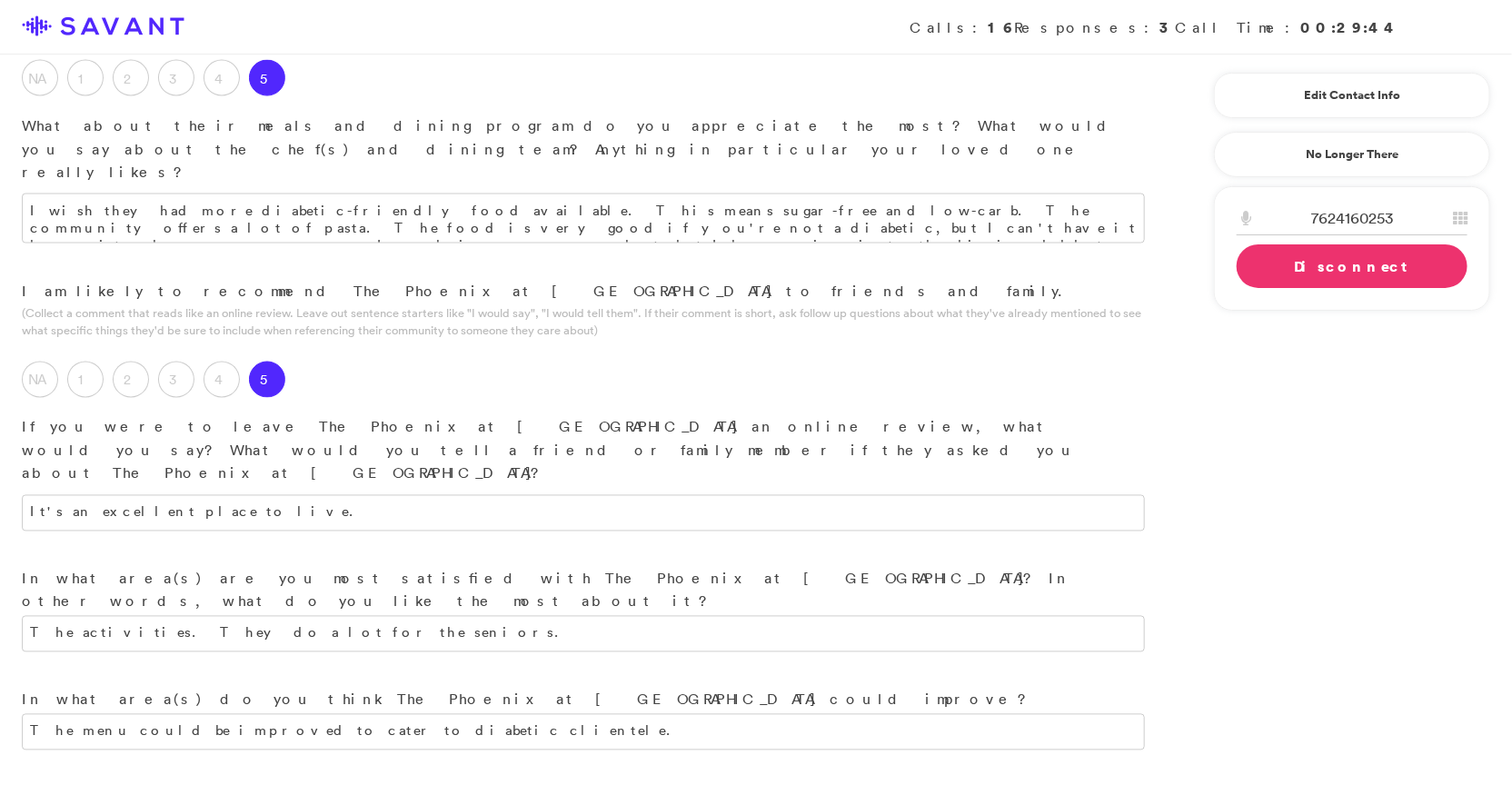
click at [693, 260] on link "Disconnect" at bounding box center [1352, 266] width 231 height 43
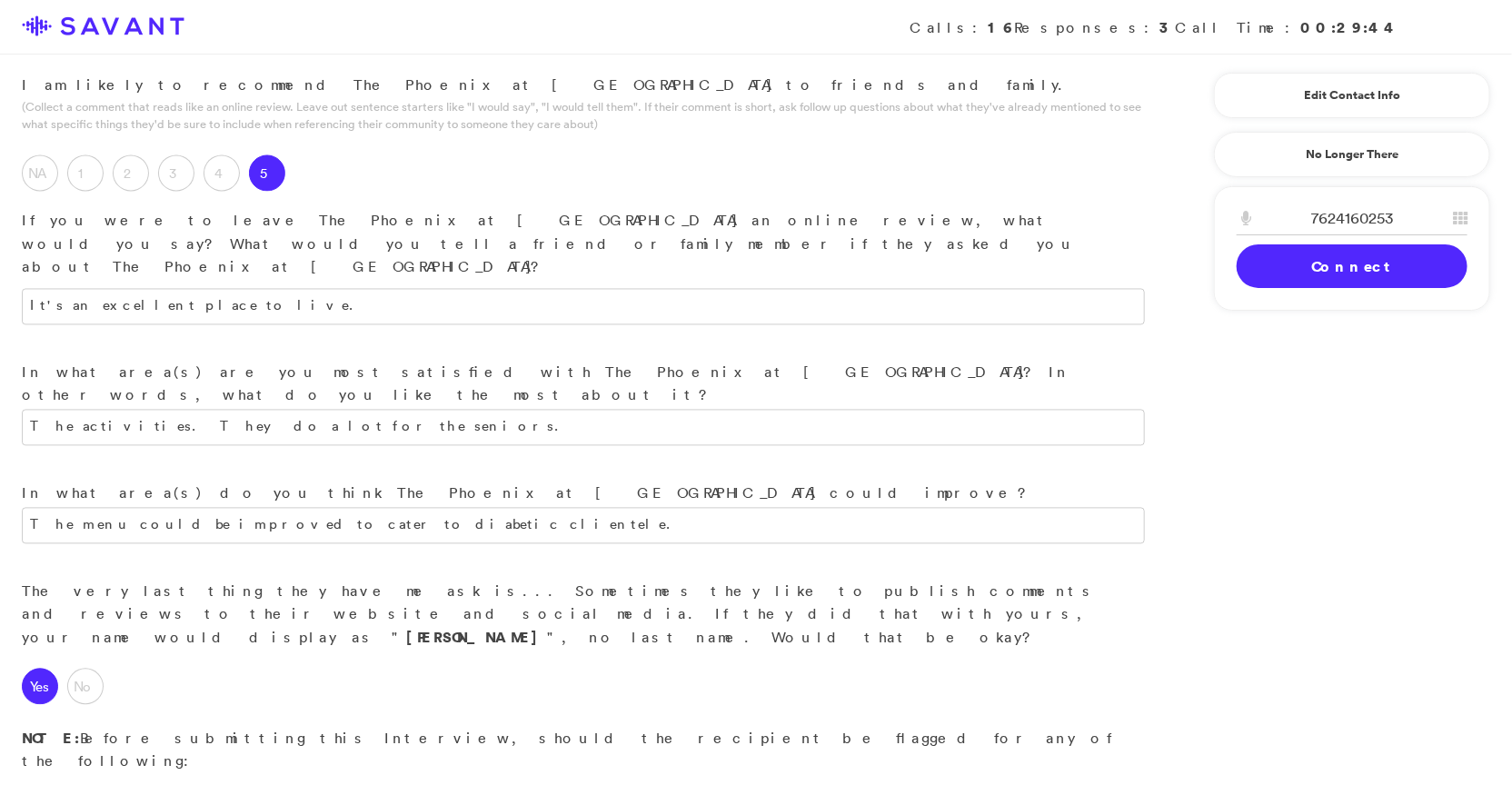
scroll to position [1777, 0]
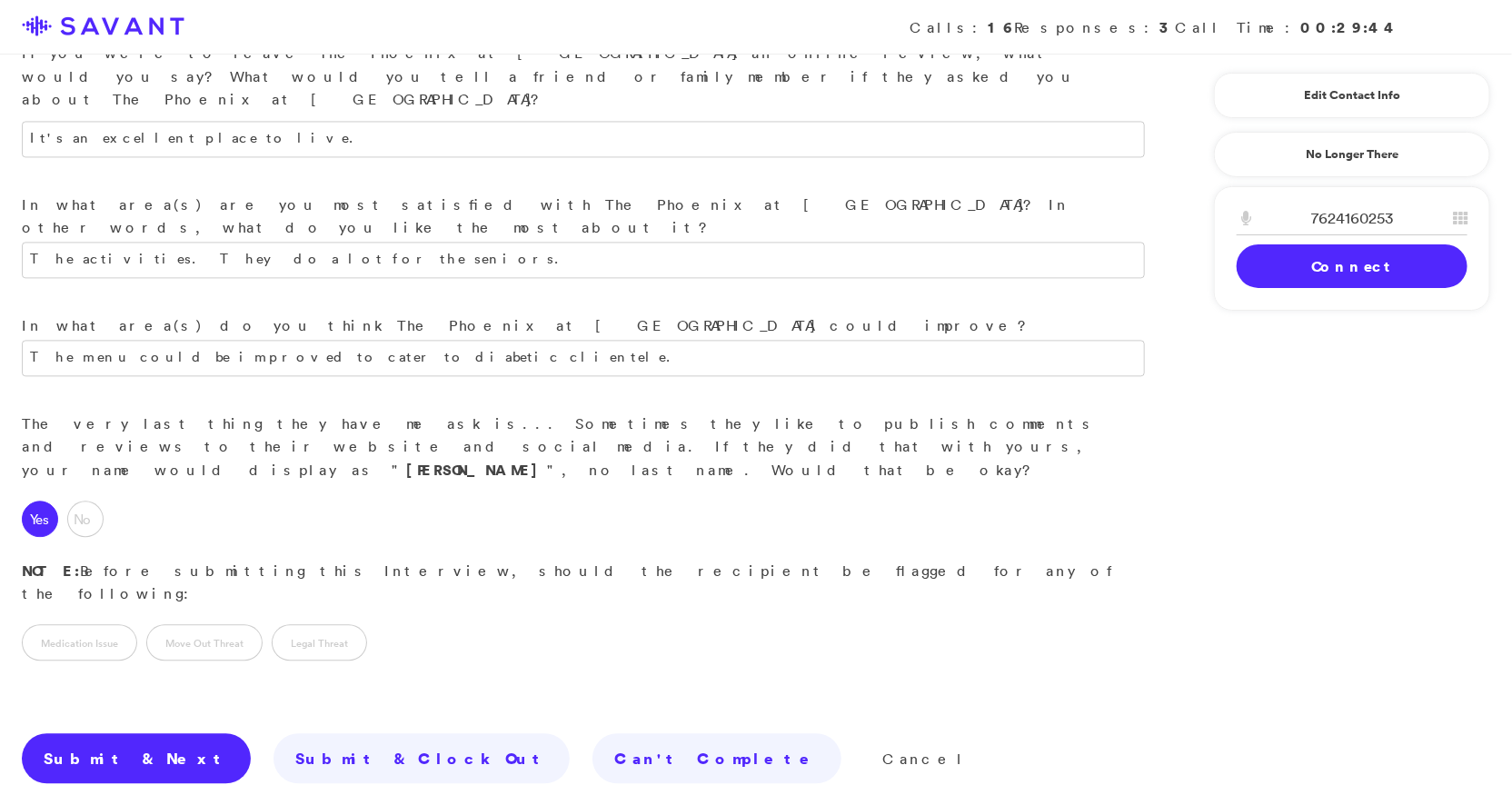
click at [81, 733] on link "Submit & Next" at bounding box center [137, 758] width 229 height 51
